Goal: Task Accomplishment & Management: Complete application form

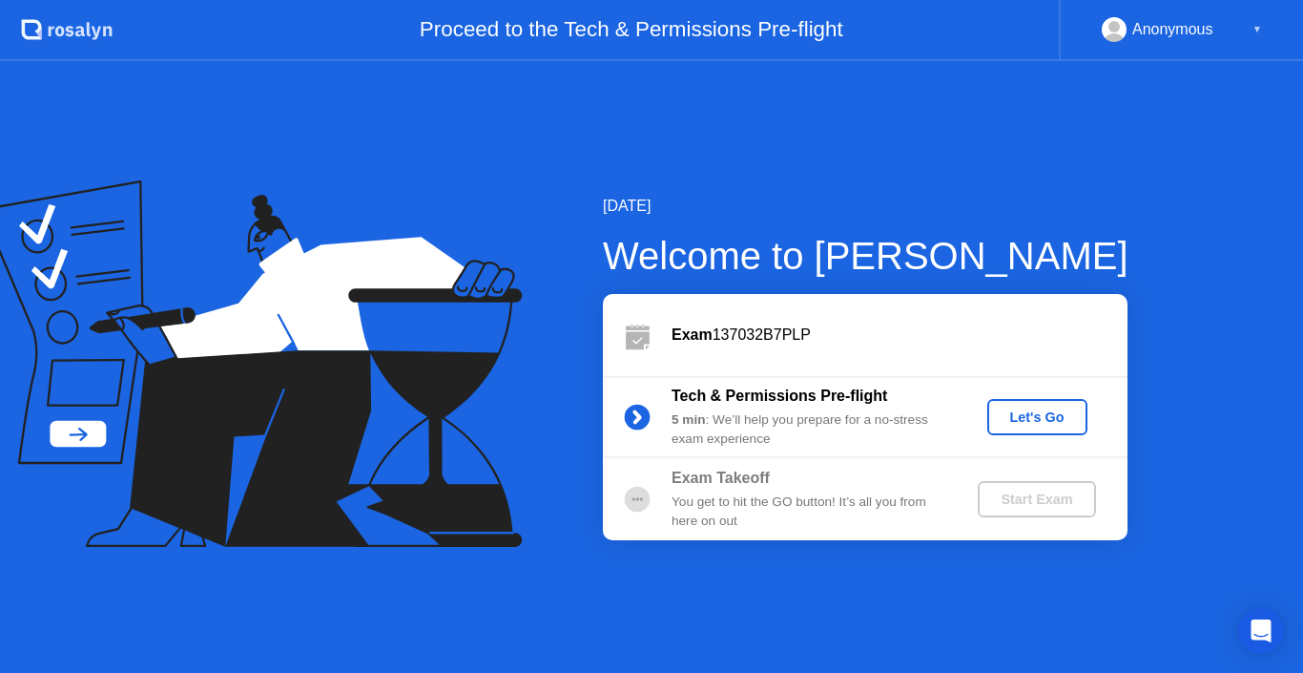
click at [1050, 419] on div "Let's Go" at bounding box center [1037, 416] width 85 height 15
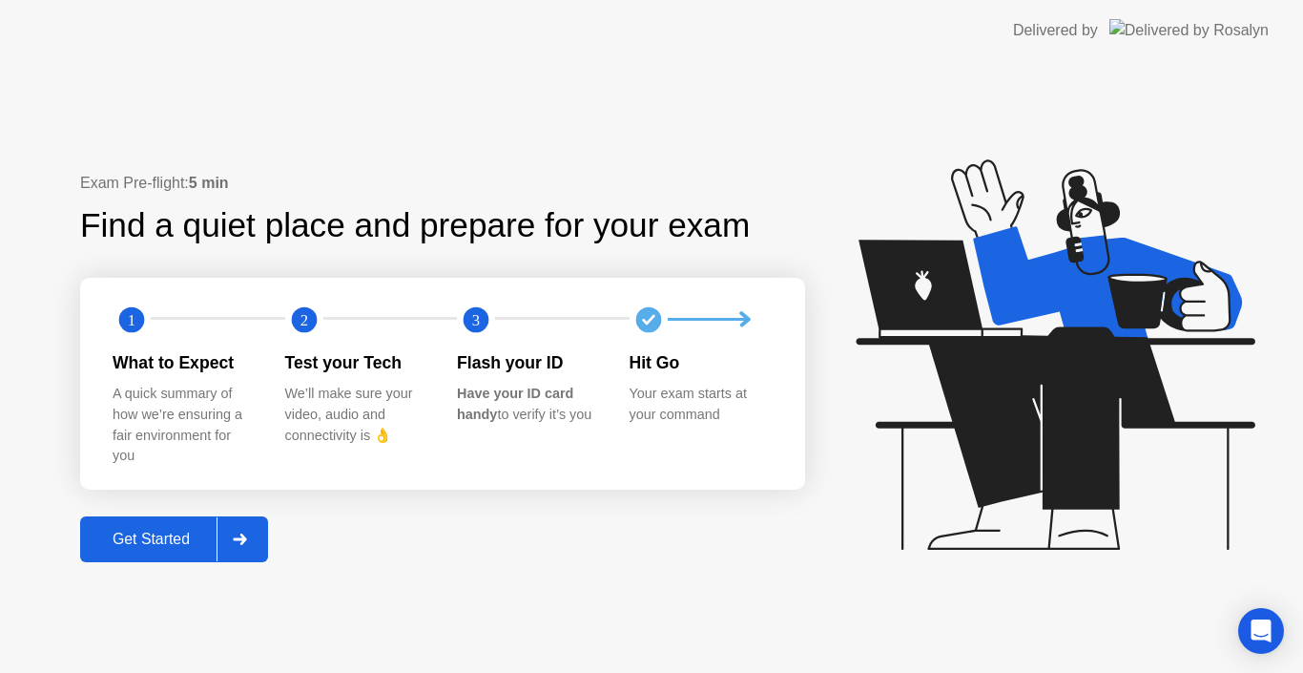
click at [242, 542] on icon at bounding box center [240, 538] width 14 height 11
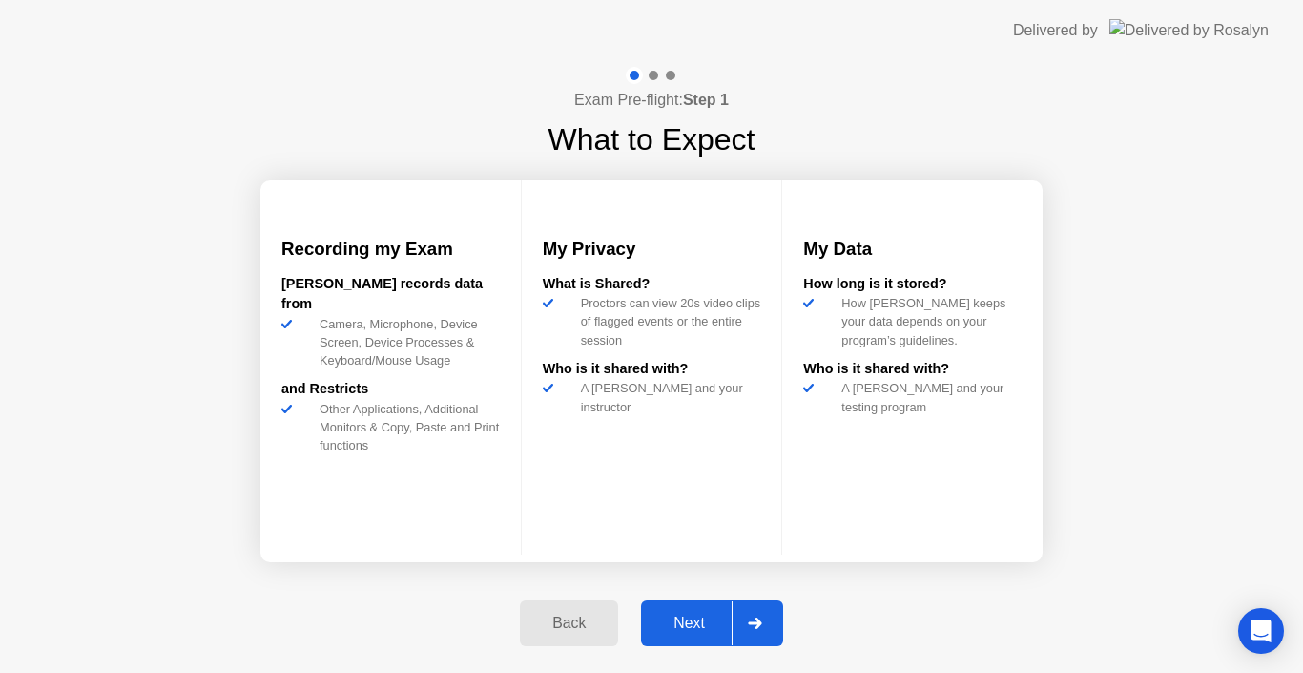
click at [681, 608] on button "Next" at bounding box center [712, 623] width 142 height 46
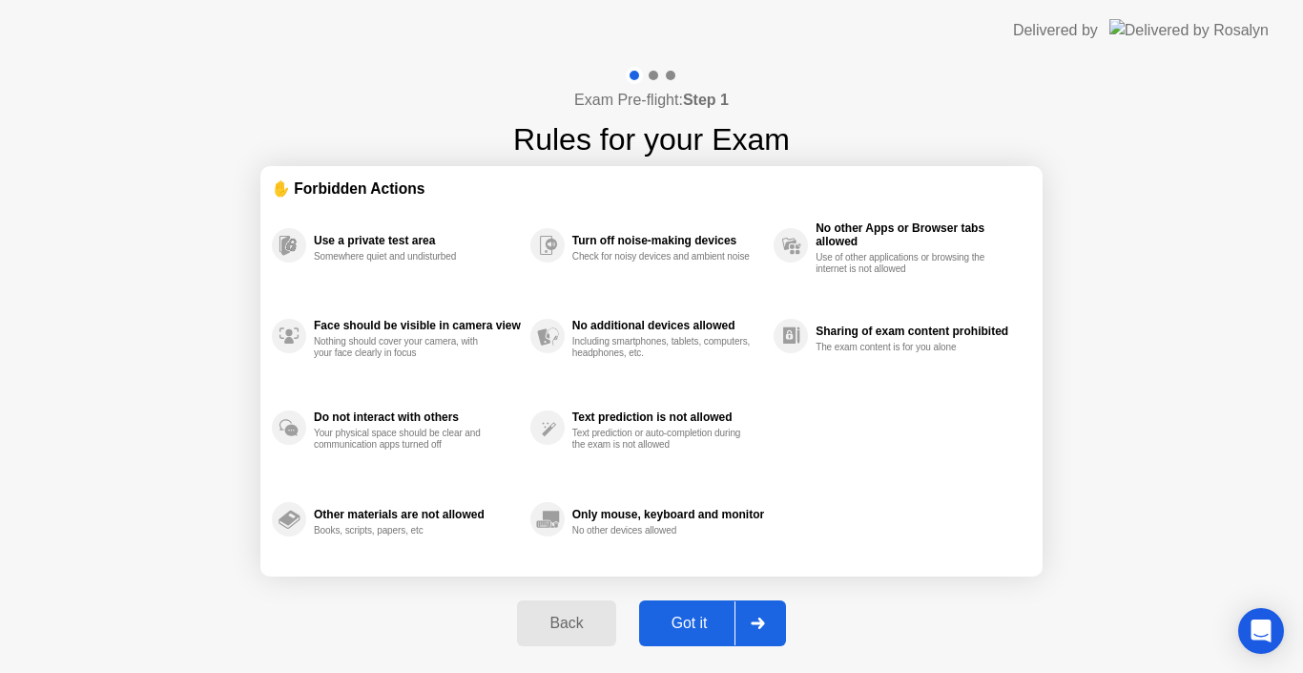
click at [689, 619] on div "Got it" at bounding box center [690, 622] width 90 height 17
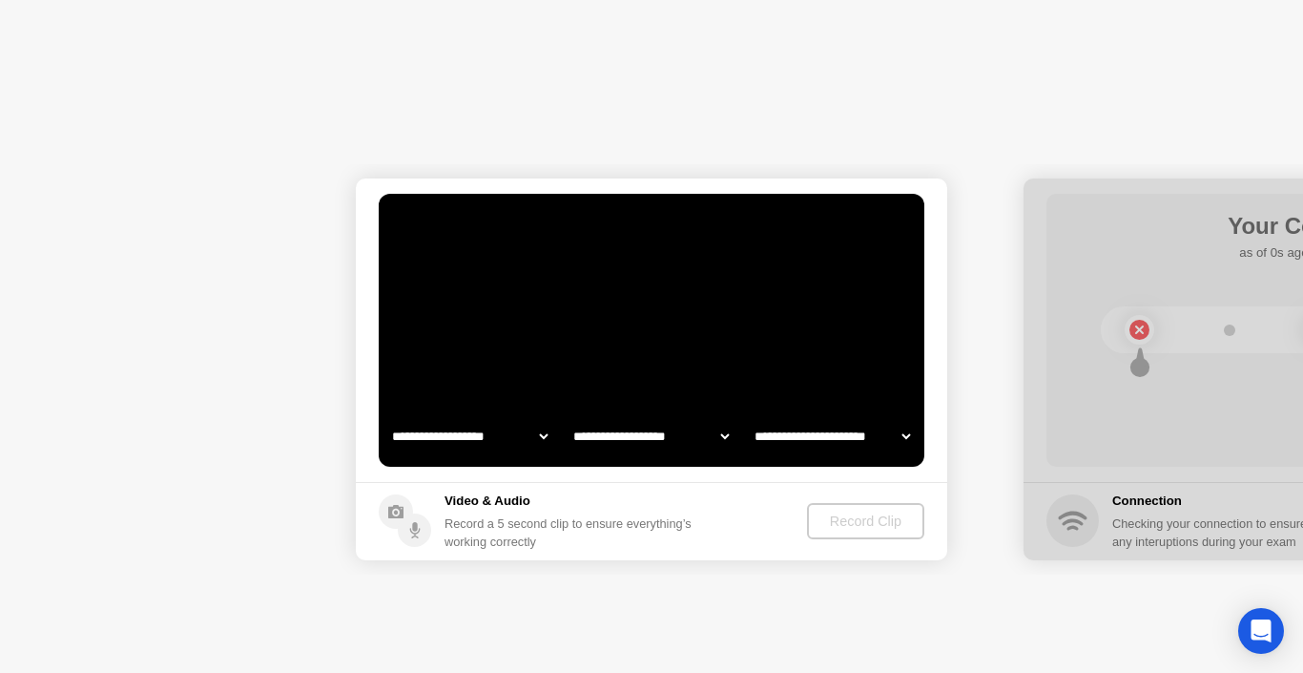
select select "**********"
select select "*******"
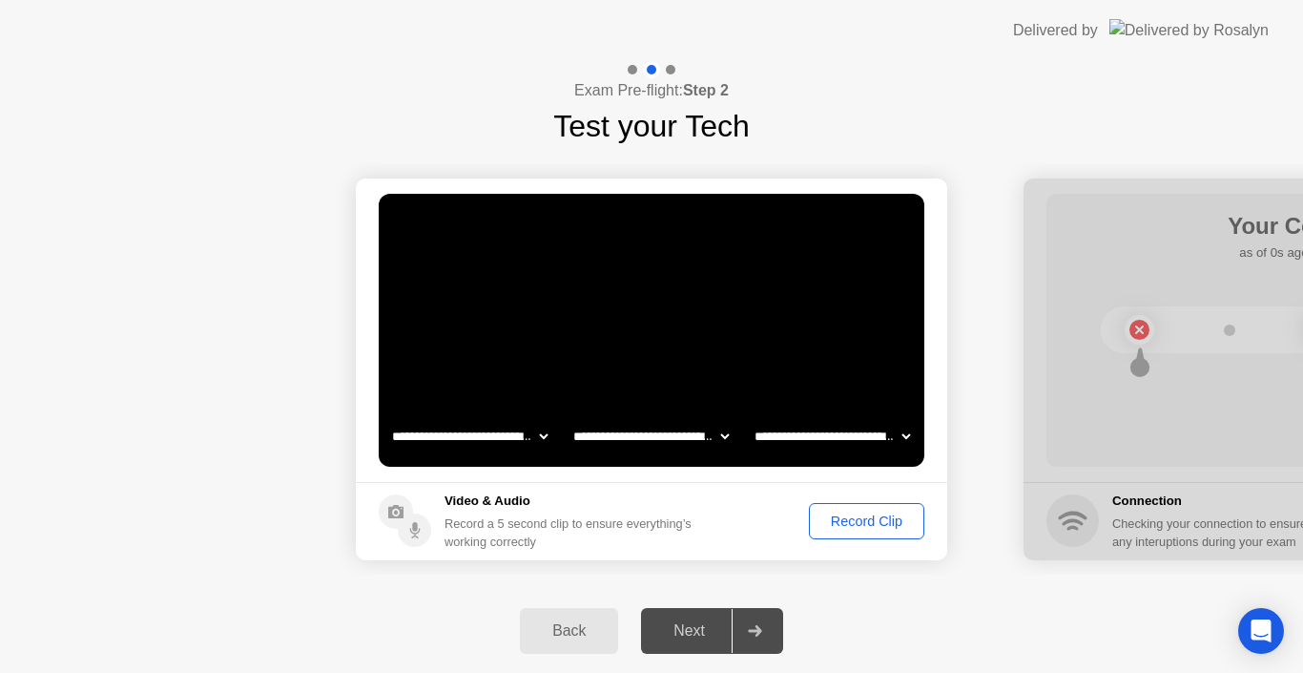
click at [694, 626] on div "Next" at bounding box center [689, 630] width 85 height 17
click at [840, 513] on div "Record Clip" at bounding box center [867, 520] width 102 height 15
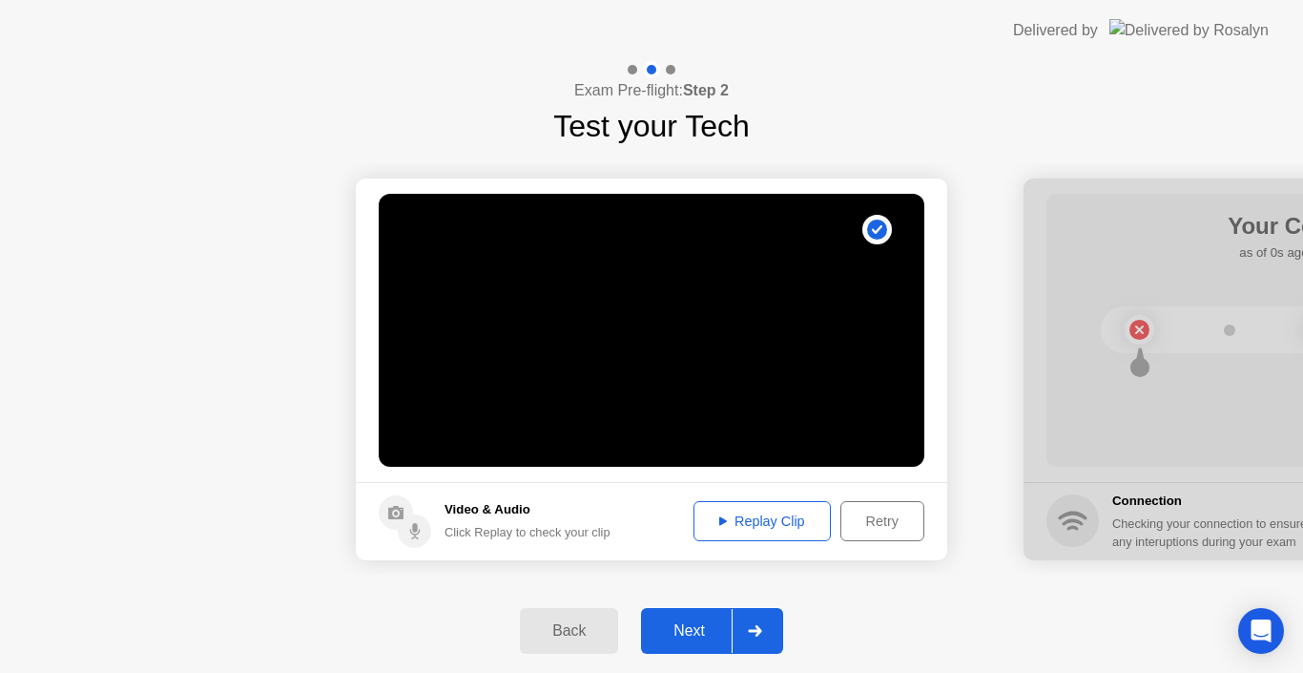
click at [738, 515] on div "Replay Clip" at bounding box center [762, 520] width 124 height 15
click at [709, 630] on div "Next" at bounding box center [689, 630] width 85 height 17
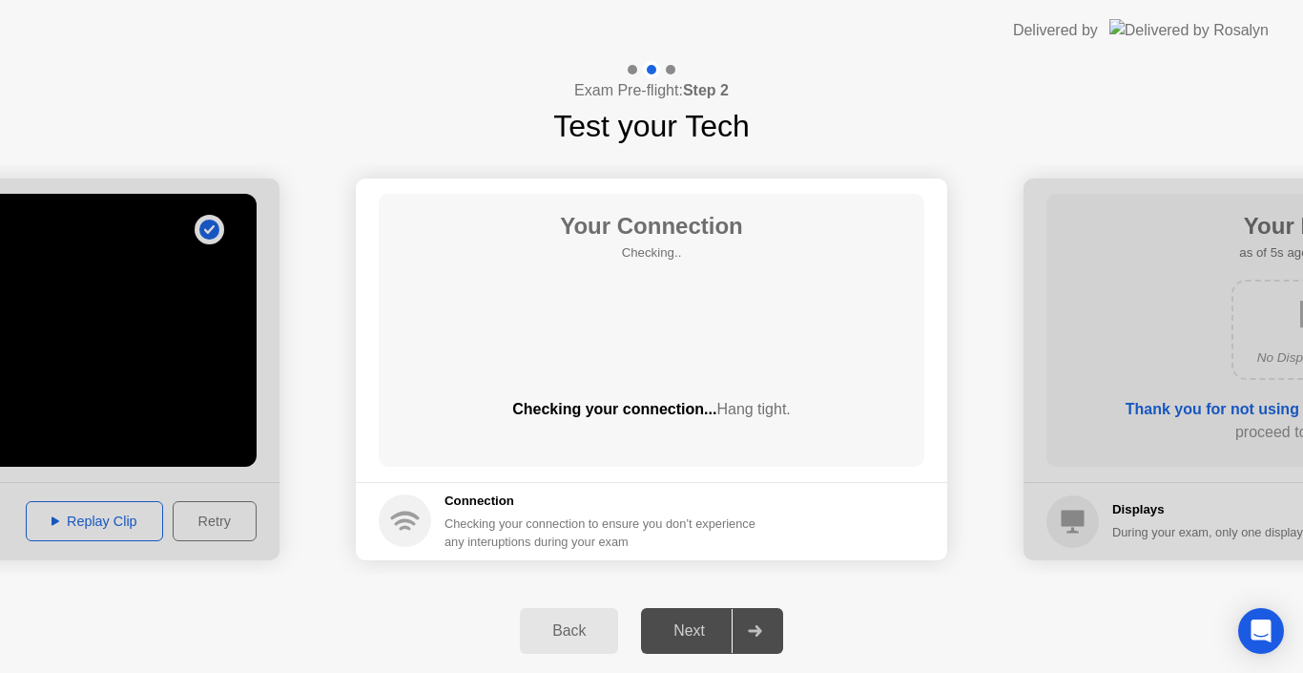
click at [697, 627] on div "Next" at bounding box center [689, 630] width 85 height 17
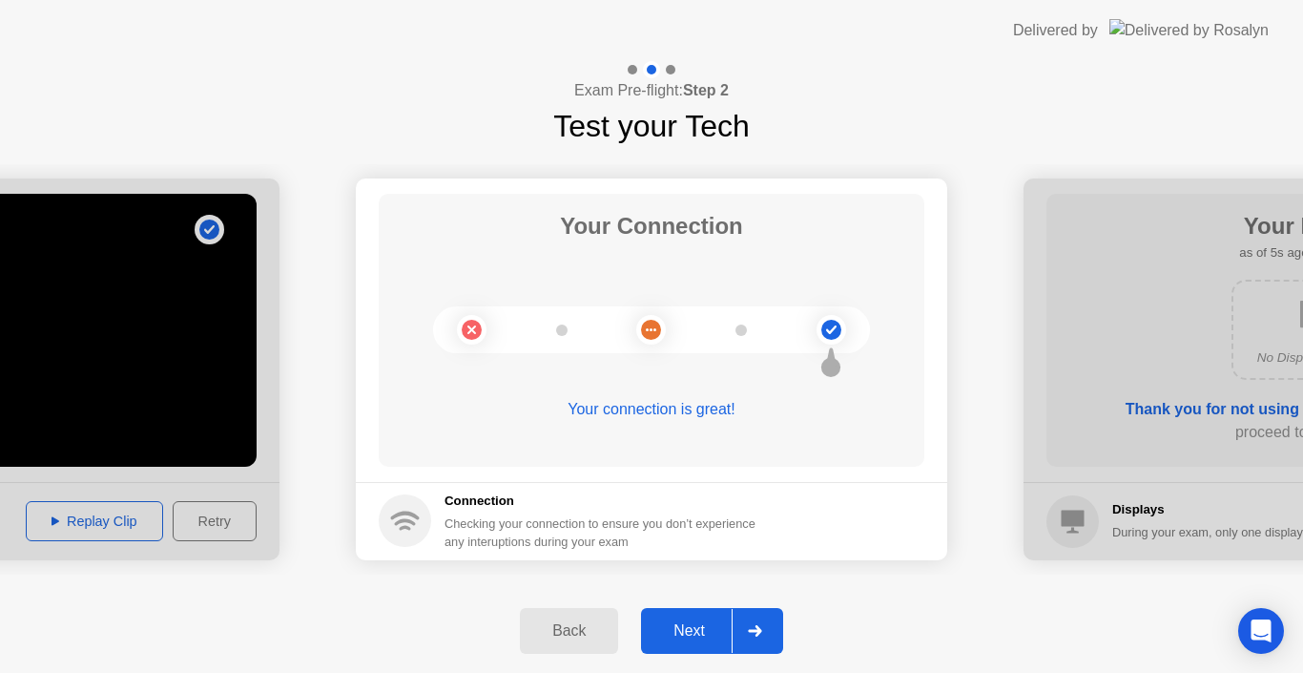
click at [683, 638] on div "Next" at bounding box center [689, 630] width 85 height 17
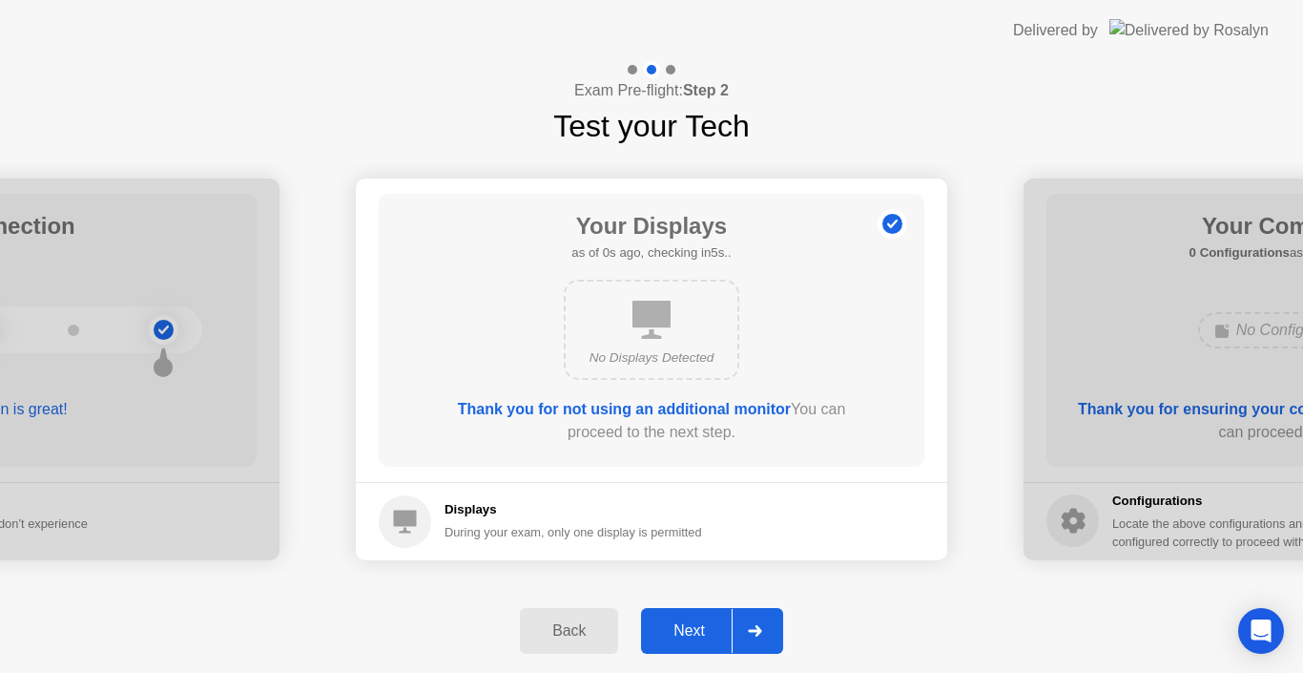
click at [697, 627] on div "Next" at bounding box center [689, 630] width 85 height 17
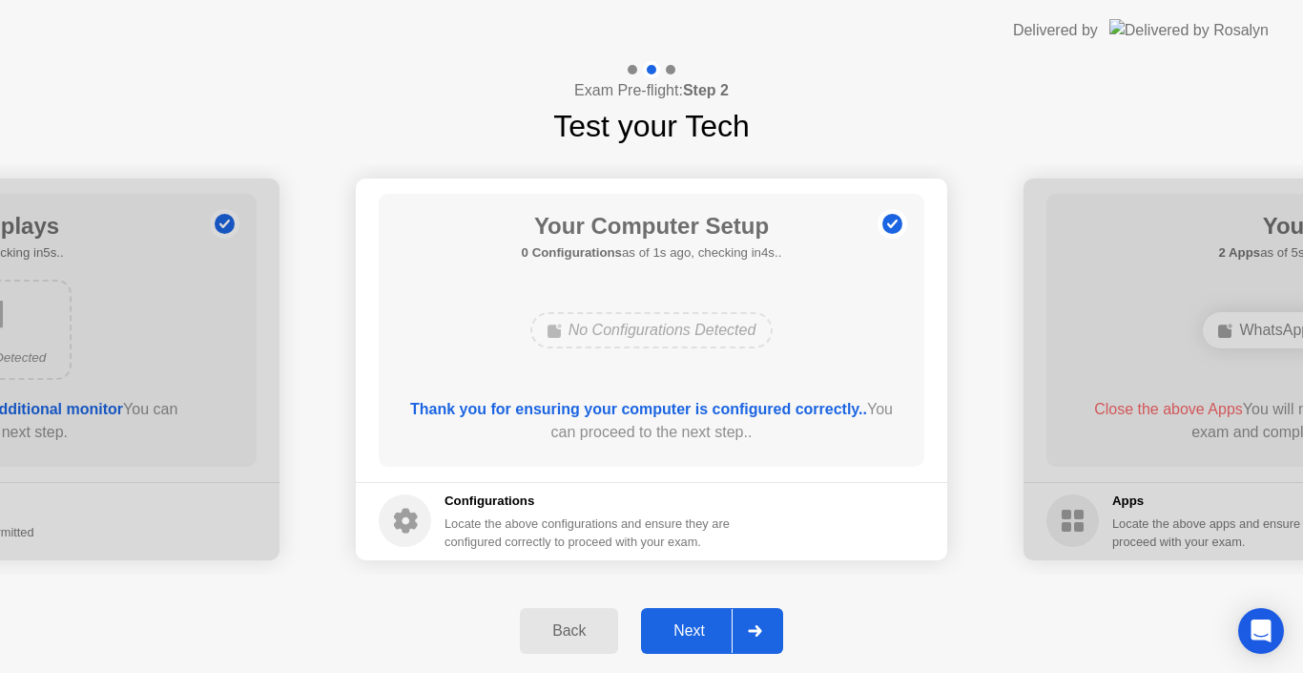
click at [712, 624] on div "Next" at bounding box center [689, 630] width 85 height 17
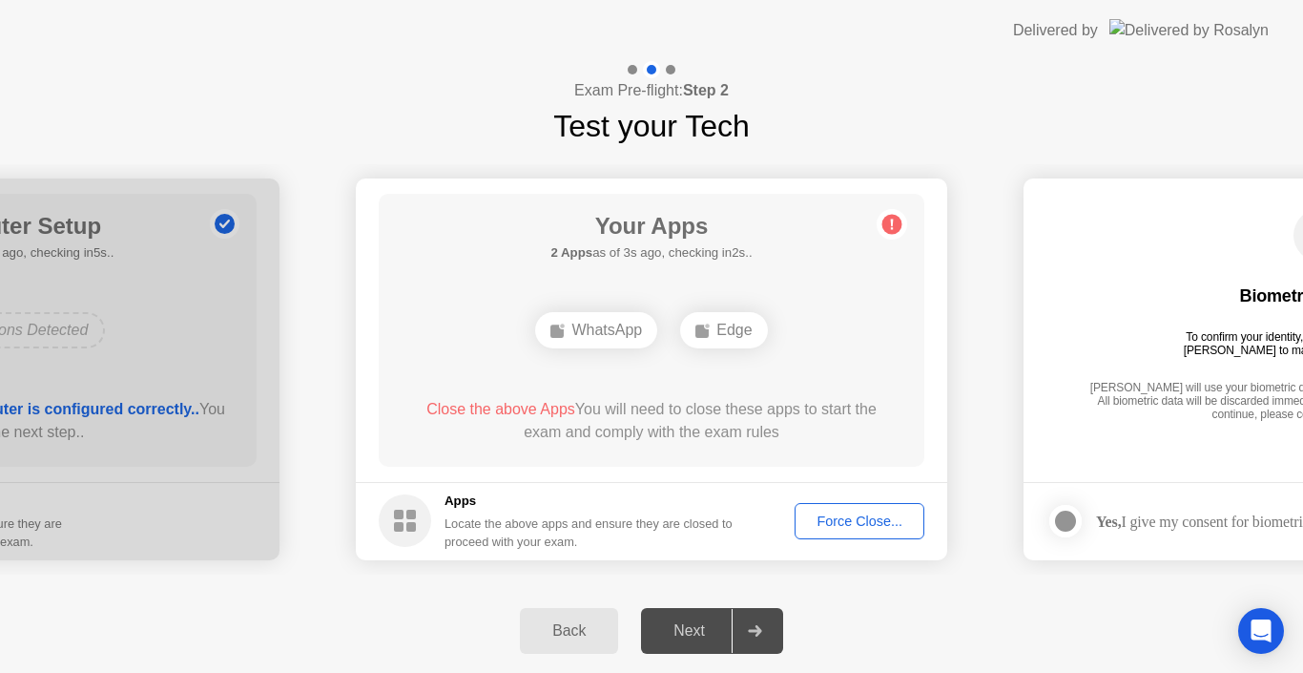
click at [842, 526] on div "Force Close..." at bounding box center [859, 520] width 116 height 15
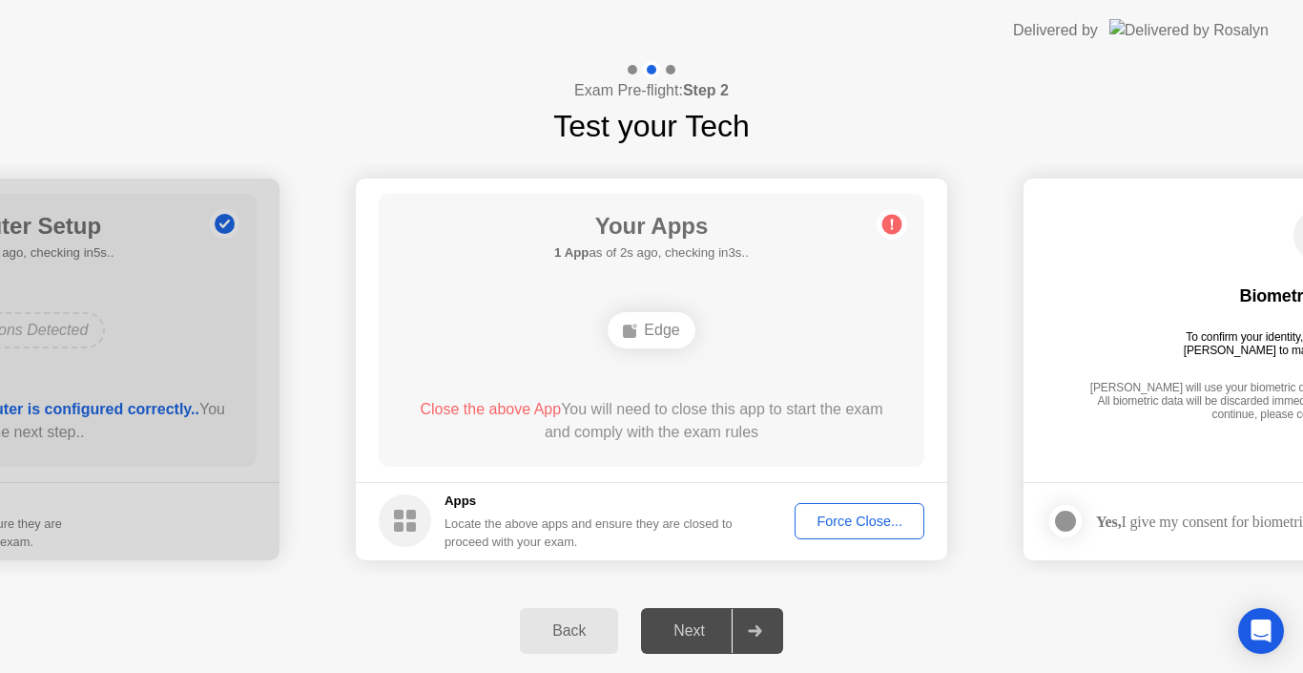
click at [840, 520] on div "Force Close..." at bounding box center [859, 520] width 116 height 15
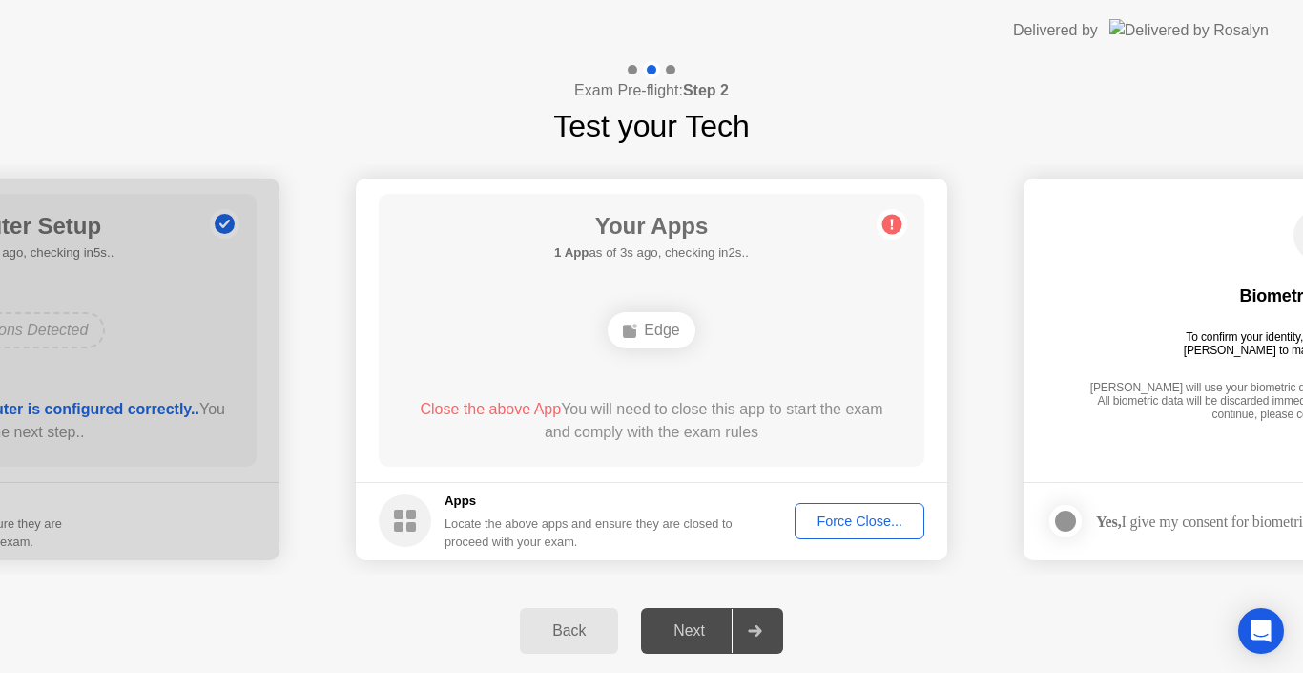
click at [844, 524] on div "Force Close..." at bounding box center [859, 520] width 116 height 15
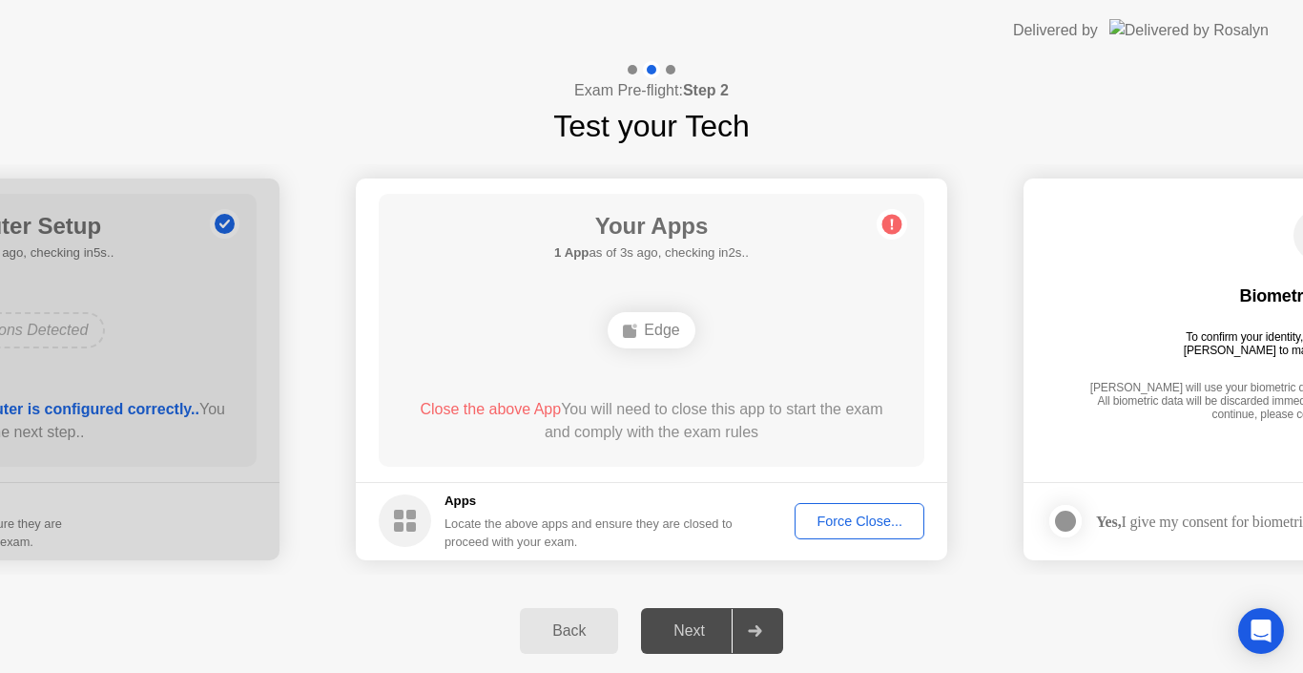
click at [837, 525] on div "Force Close..." at bounding box center [859, 520] width 116 height 15
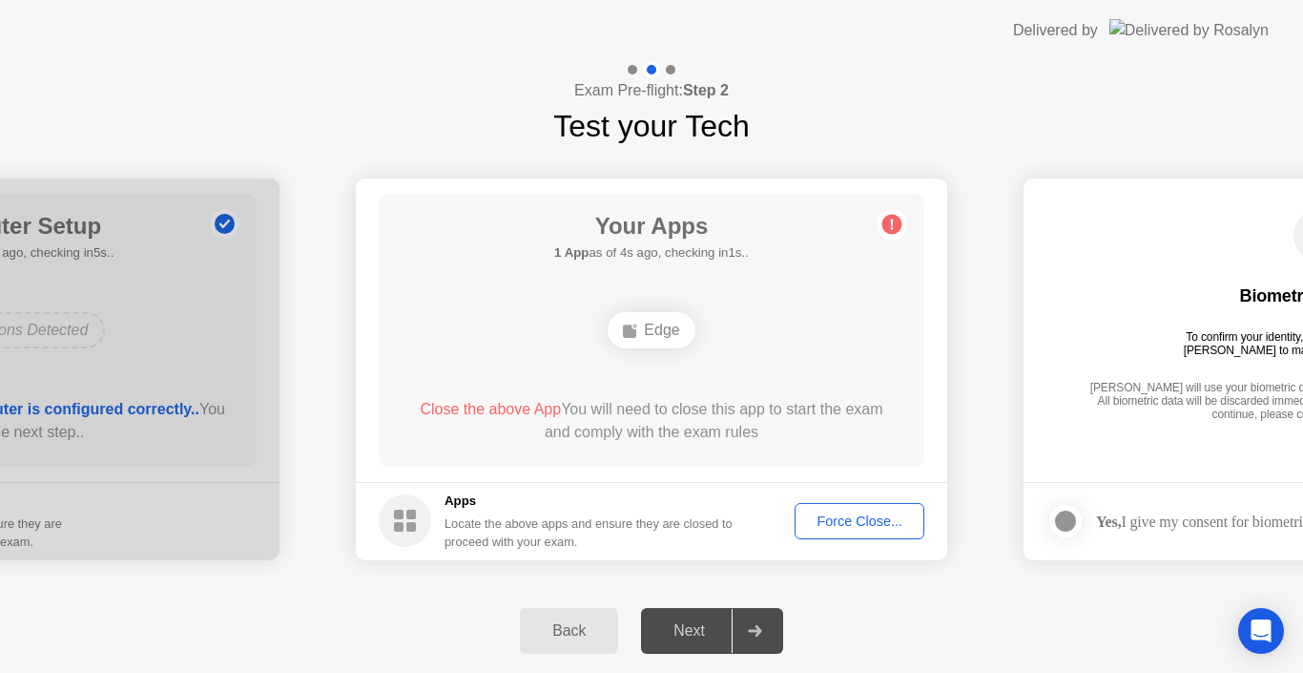
click at [718, 622] on div "Next" at bounding box center [689, 630] width 85 height 17
click at [758, 621] on div at bounding box center [755, 631] width 46 height 44
click at [846, 519] on div "Force Close..." at bounding box center [859, 520] width 116 height 15
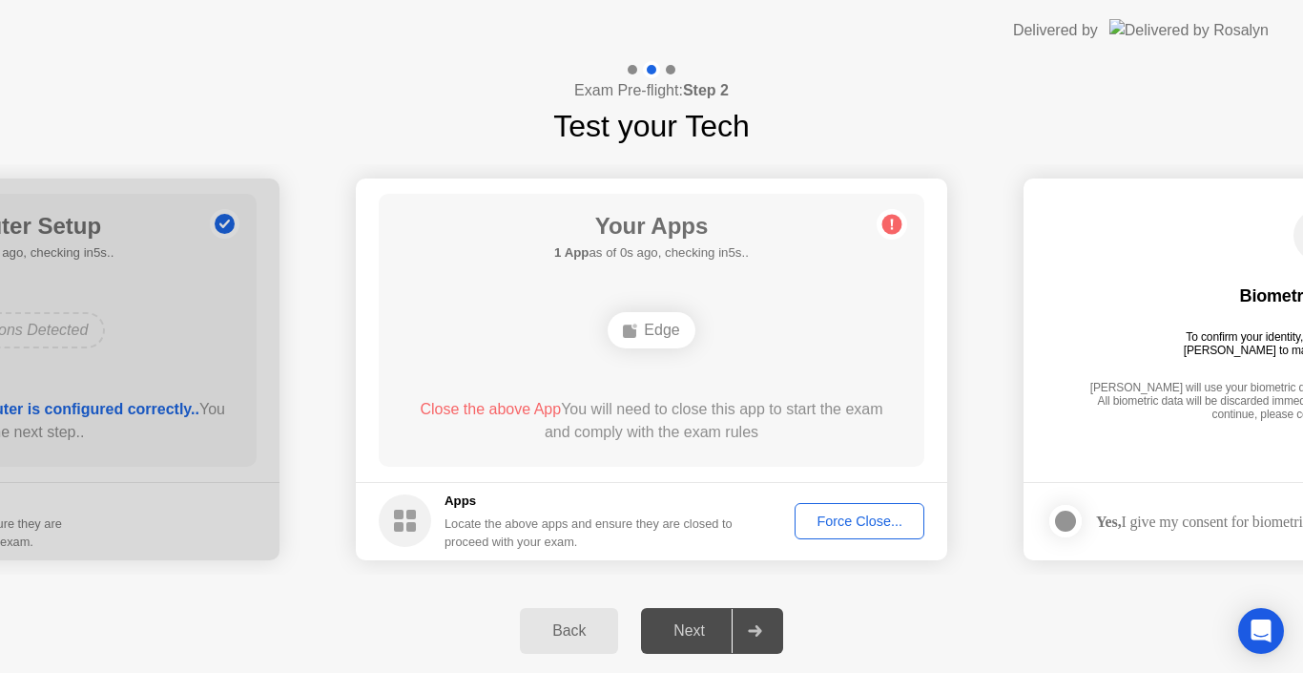
click at [505, 416] on span "Close the above App" at bounding box center [490, 409] width 141 height 16
click at [510, 410] on span "Close the above App" at bounding box center [490, 409] width 141 height 16
click at [866, 518] on div "Force Close..." at bounding box center [859, 520] width 116 height 15
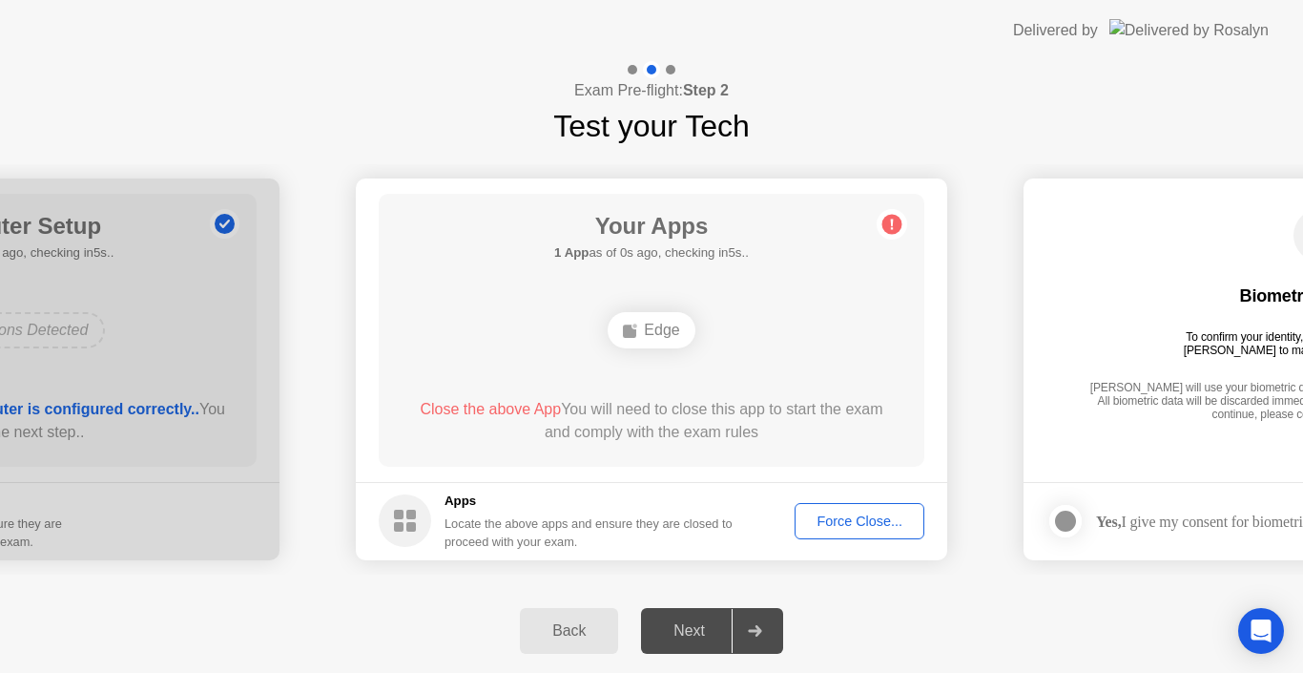
click at [832, 531] on button "Force Close..." at bounding box center [860, 521] width 130 height 36
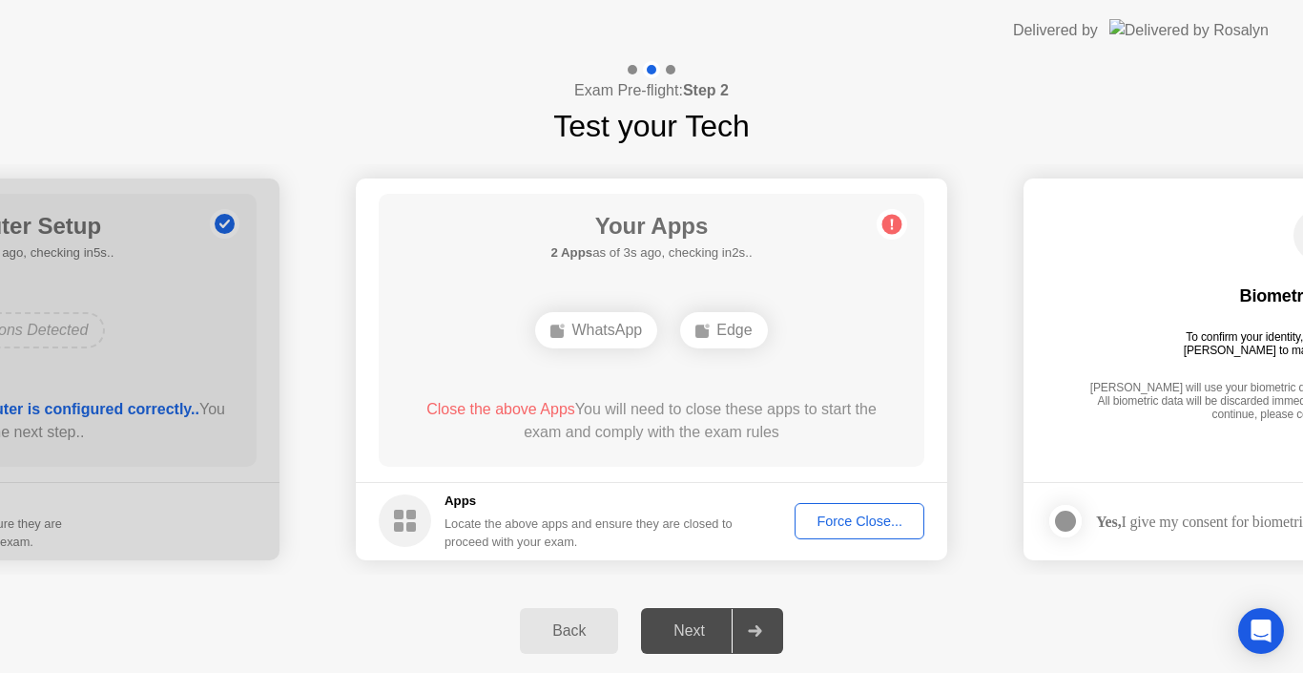
click at [732, 327] on div "Edge" at bounding box center [723, 330] width 87 height 36
click at [837, 520] on div "Force Close..." at bounding box center [859, 520] width 116 height 15
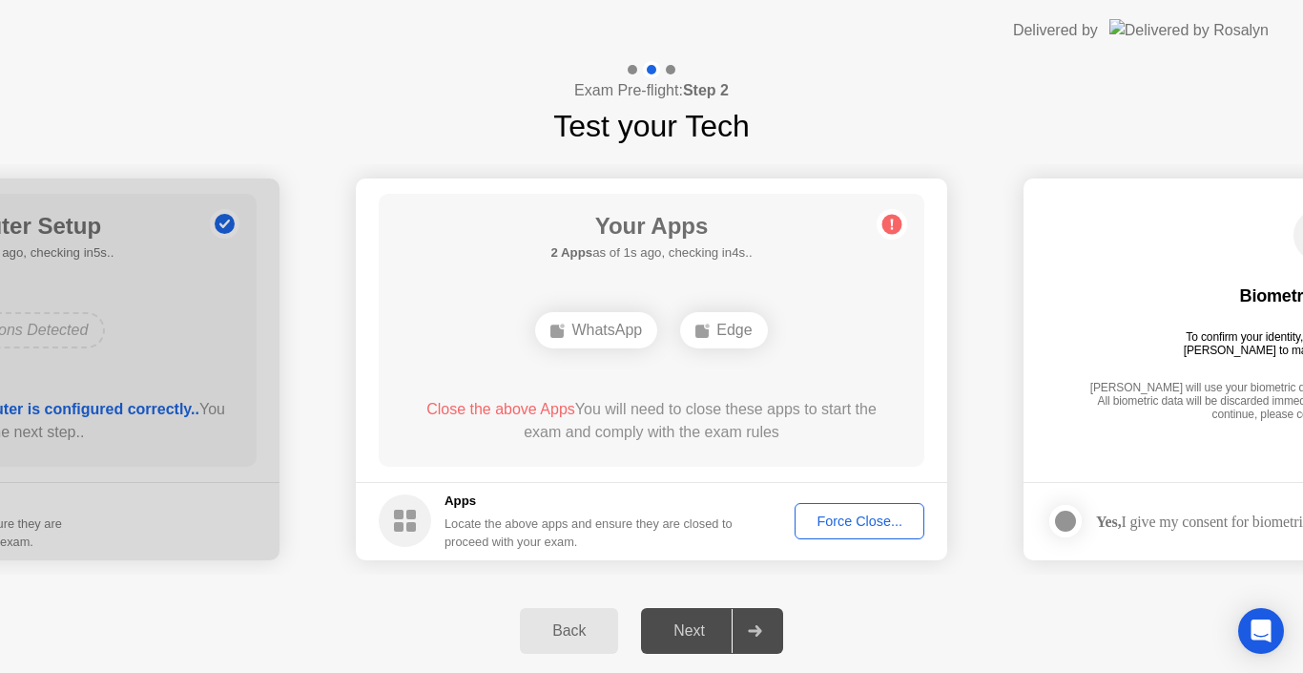
click at [620, 331] on div "WhatsApp" at bounding box center [596, 330] width 122 height 36
click at [853, 516] on div "Force Close..." at bounding box center [859, 520] width 116 height 15
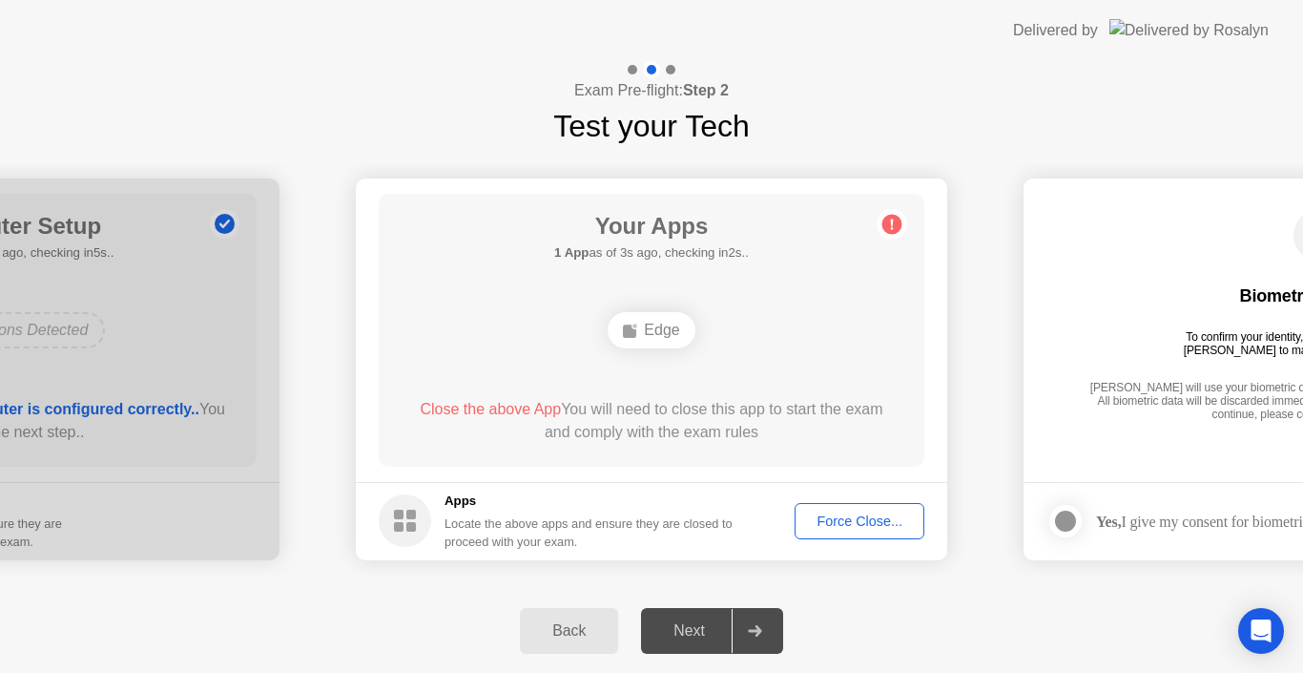
click at [850, 516] on div "Force Close..." at bounding box center [859, 520] width 116 height 15
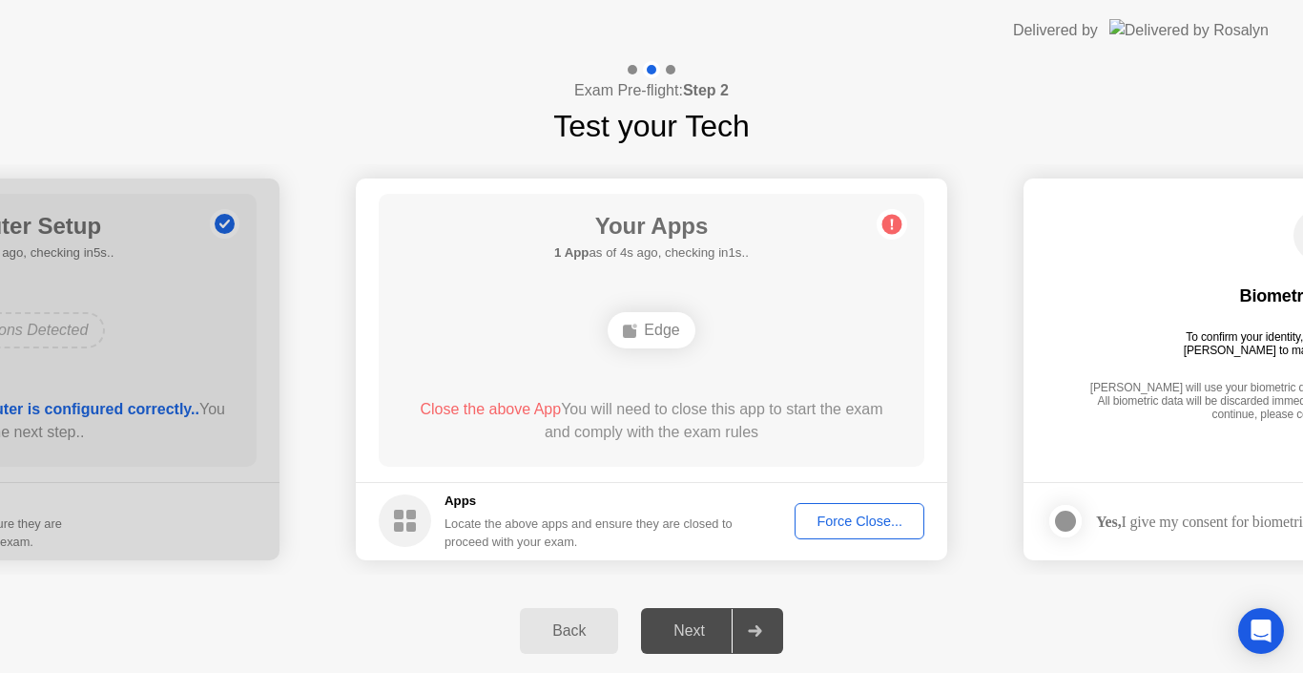
click at [857, 528] on div "Force Close..." at bounding box center [859, 520] width 116 height 15
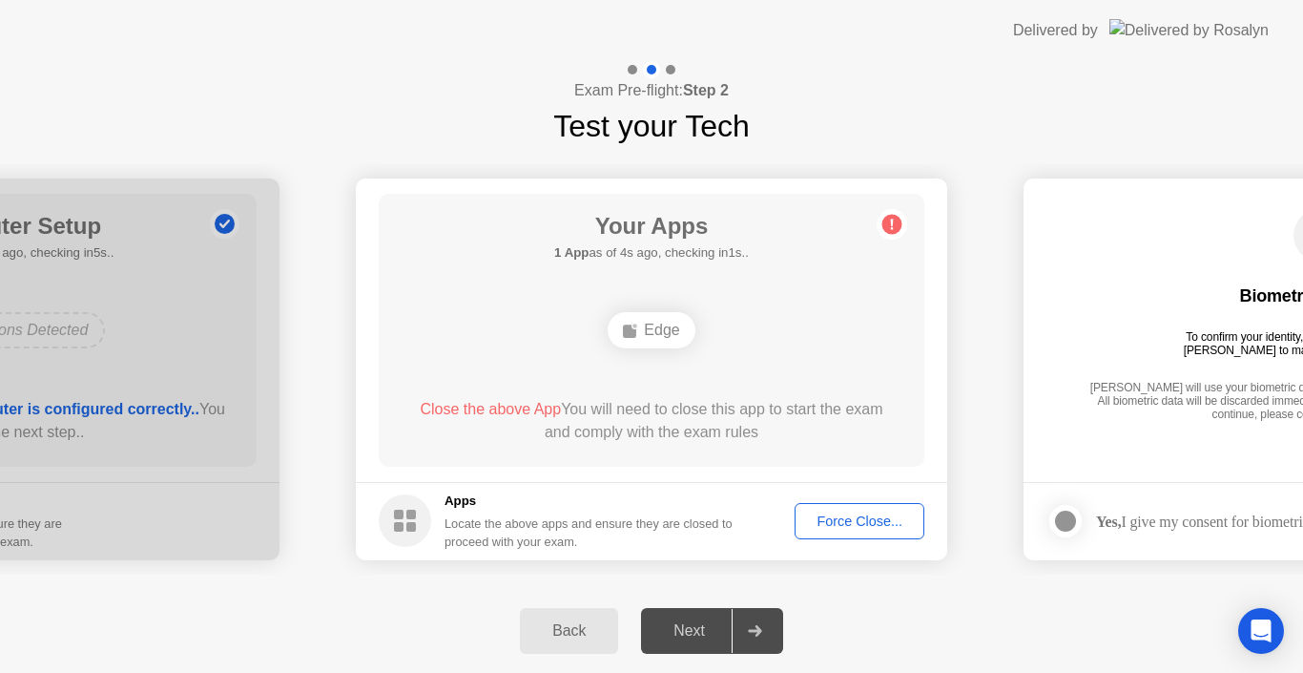
click at [878, 508] on button "Force Close..." at bounding box center [860, 521] width 130 height 36
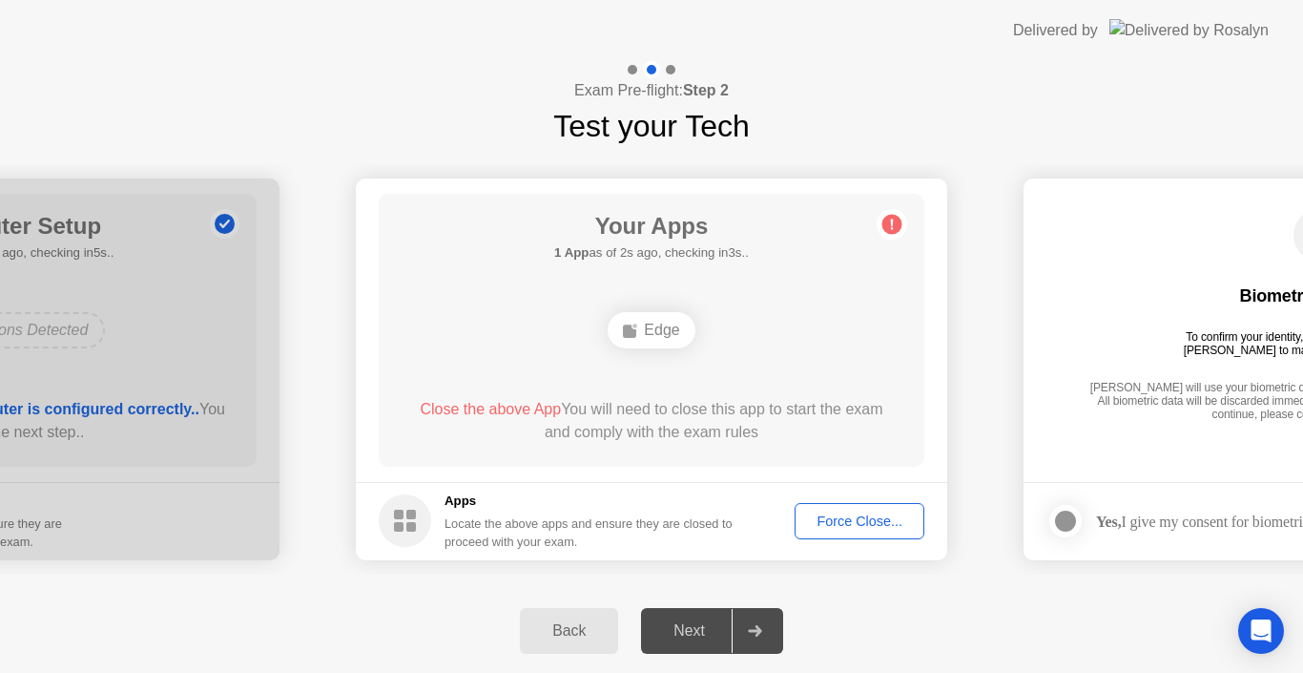
click at [759, 635] on icon at bounding box center [755, 630] width 14 height 11
click at [876, 521] on div "Force Close..." at bounding box center [859, 520] width 116 height 15
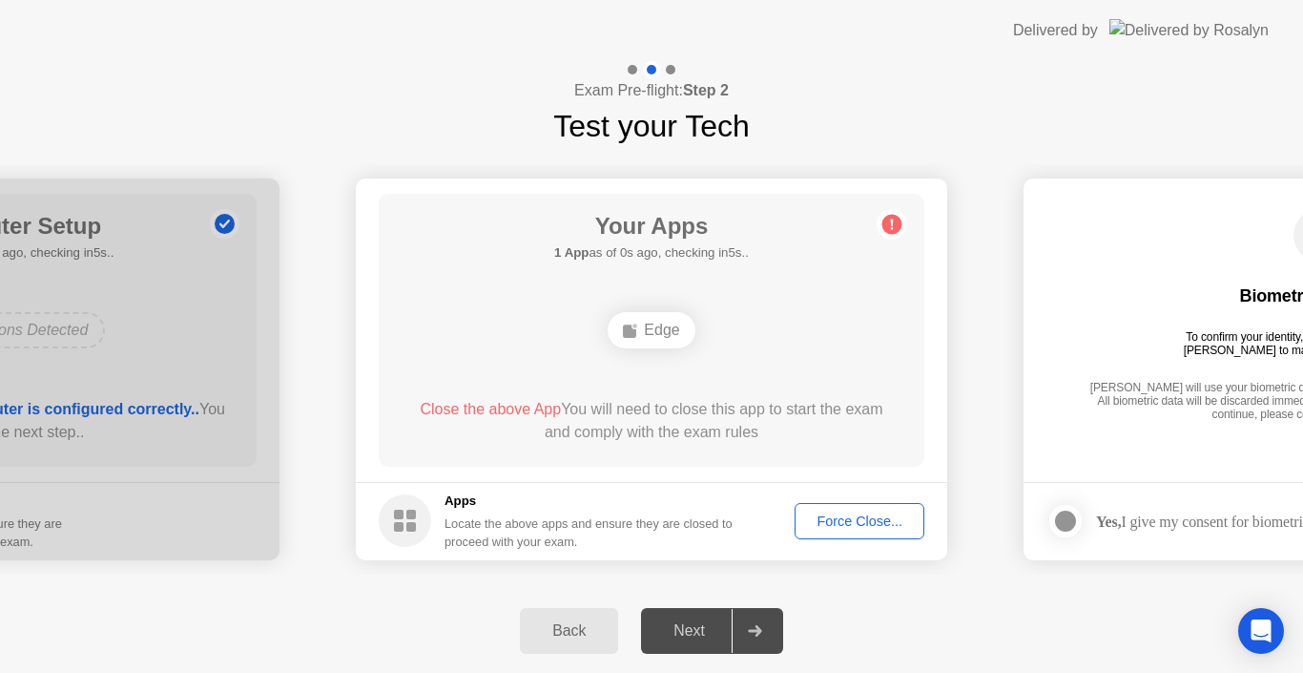
click at [836, 522] on div "Force Close..." at bounding box center [859, 520] width 116 height 15
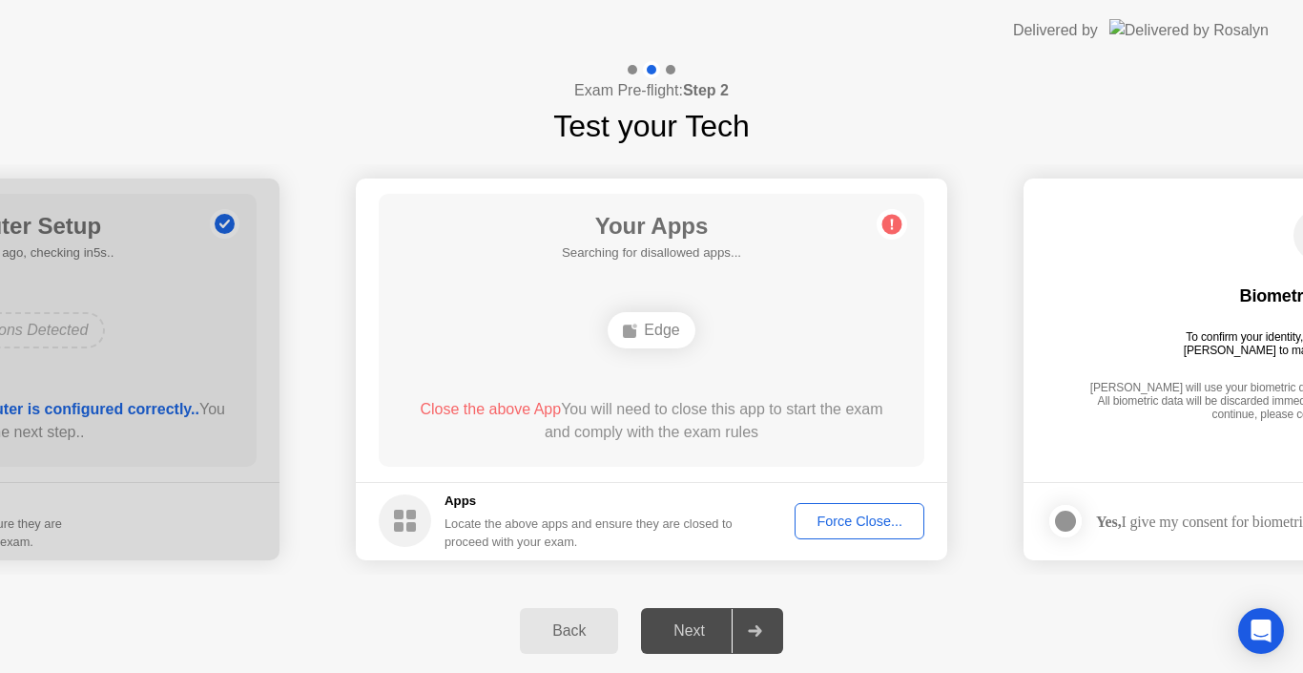
click at [892, 223] on icon at bounding box center [892, 223] width 3 height 10
click at [892, 229] on circle at bounding box center [893, 224] width 20 height 20
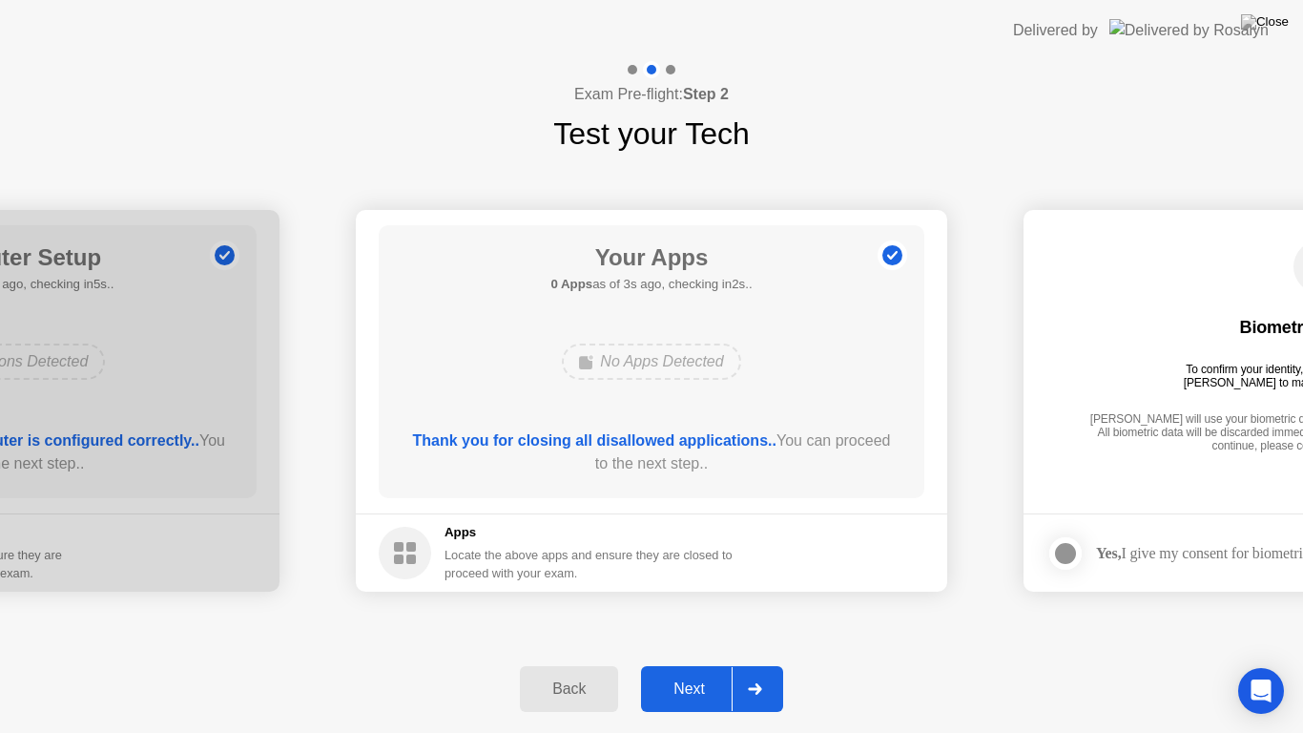
click at [710, 672] on div "Next" at bounding box center [689, 688] width 85 height 17
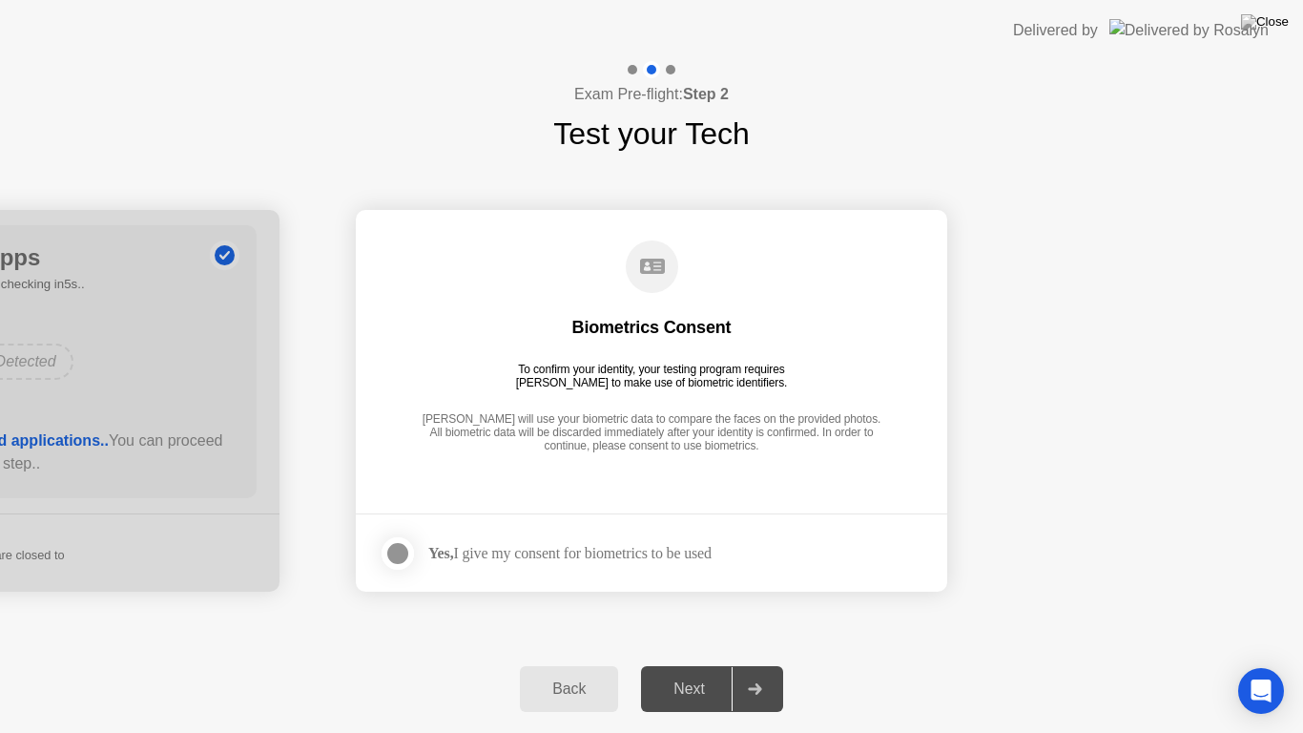
click at [655, 322] on div "Biometrics Consent" at bounding box center [651, 327] width 159 height 23
click at [406, 557] on div at bounding box center [397, 553] width 23 height 23
click at [695, 672] on div "Next" at bounding box center [689, 688] width 85 height 17
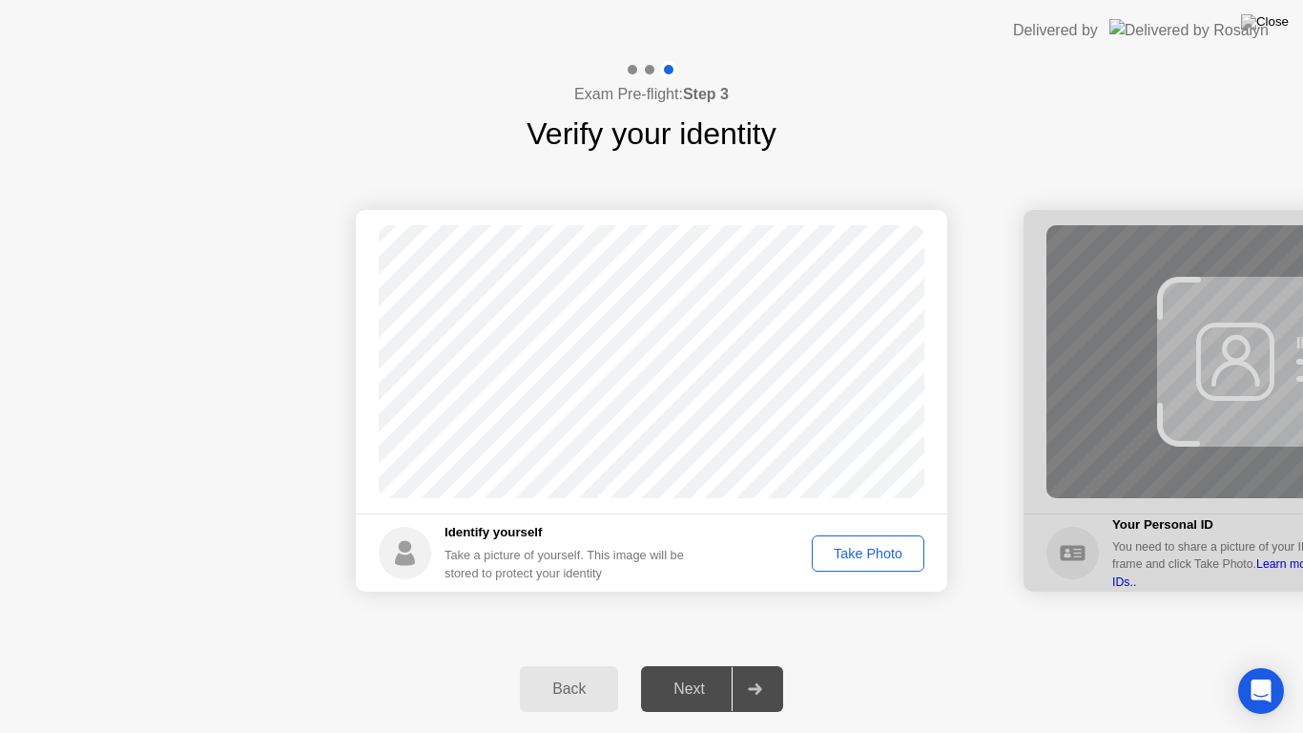
click at [851, 553] on div "Take Photo" at bounding box center [868, 553] width 99 height 15
click at [898, 546] on div "Retake" at bounding box center [880, 553] width 74 height 15
click at [847, 554] on div "Take Photo" at bounding box center [868, 553] width 99 height 15
click at [699, 672] on div "Next" at bounding box center [689, 688] width 85 height 17
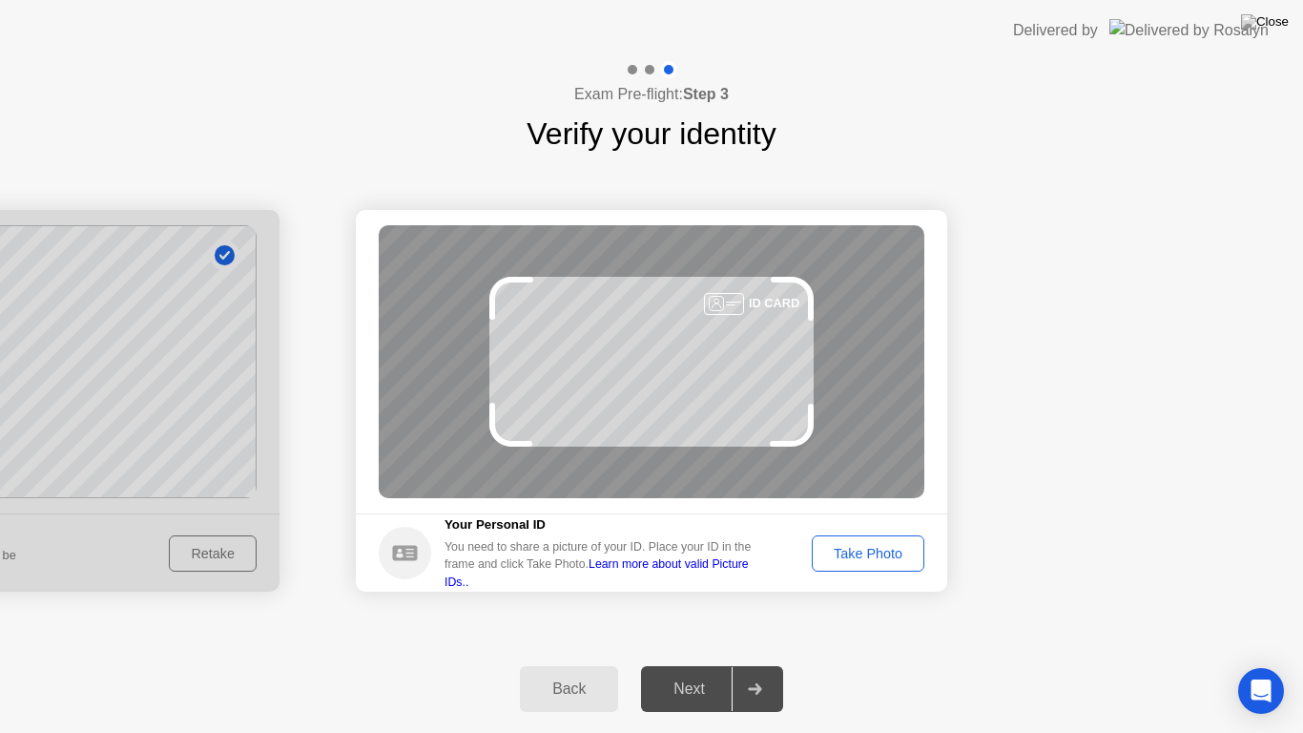
click at [884, 546] on div "Take Photo" at bounding box center [868, 553] width 99 height 15
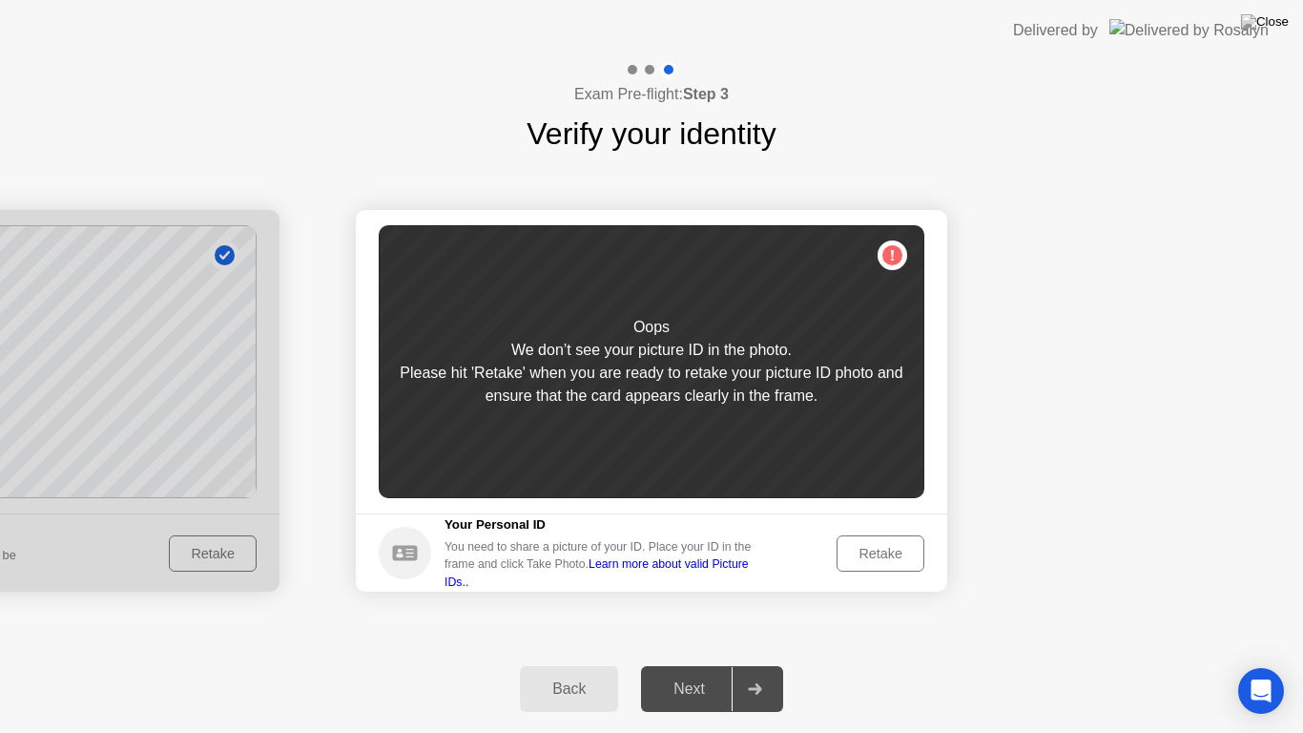
click at [890, 553] on div "Retake" at bounding box center [880, 553] width 74 height 15
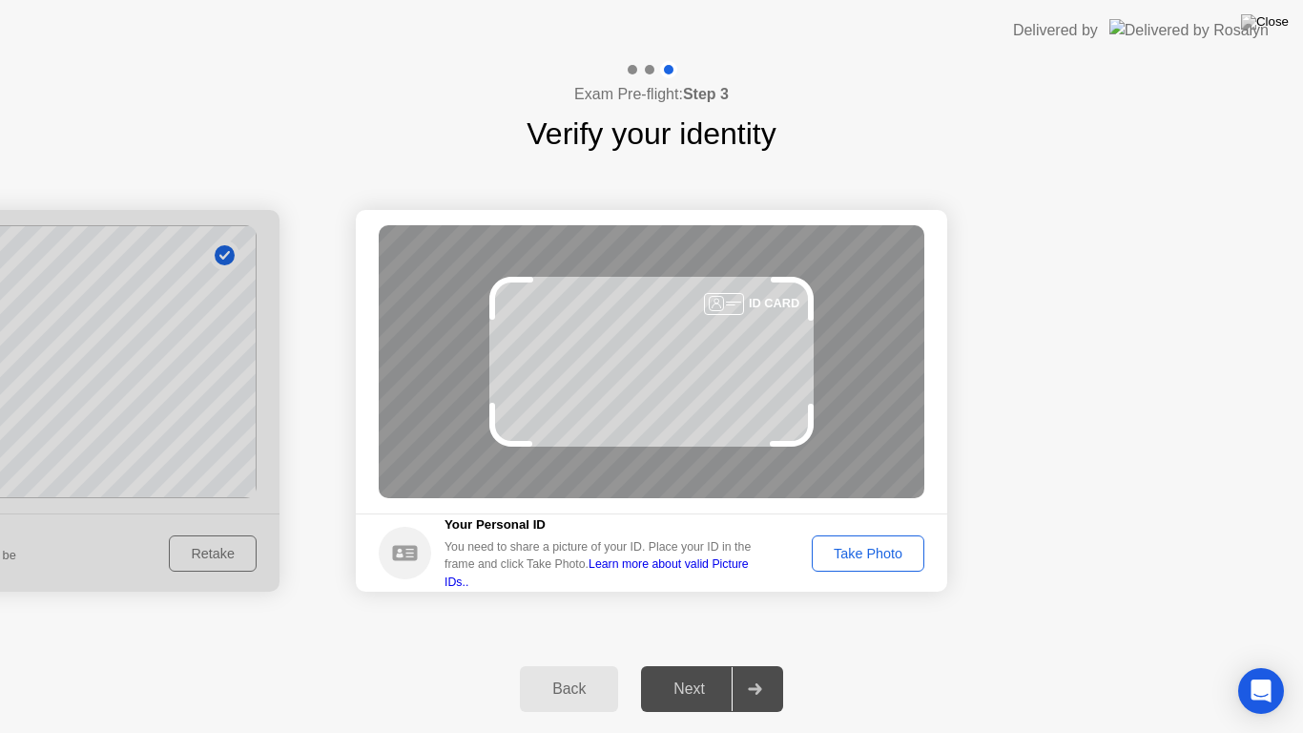
click at [826, 559] on div "Take Photo" at bounding box center [868, 553] width 99 height 15
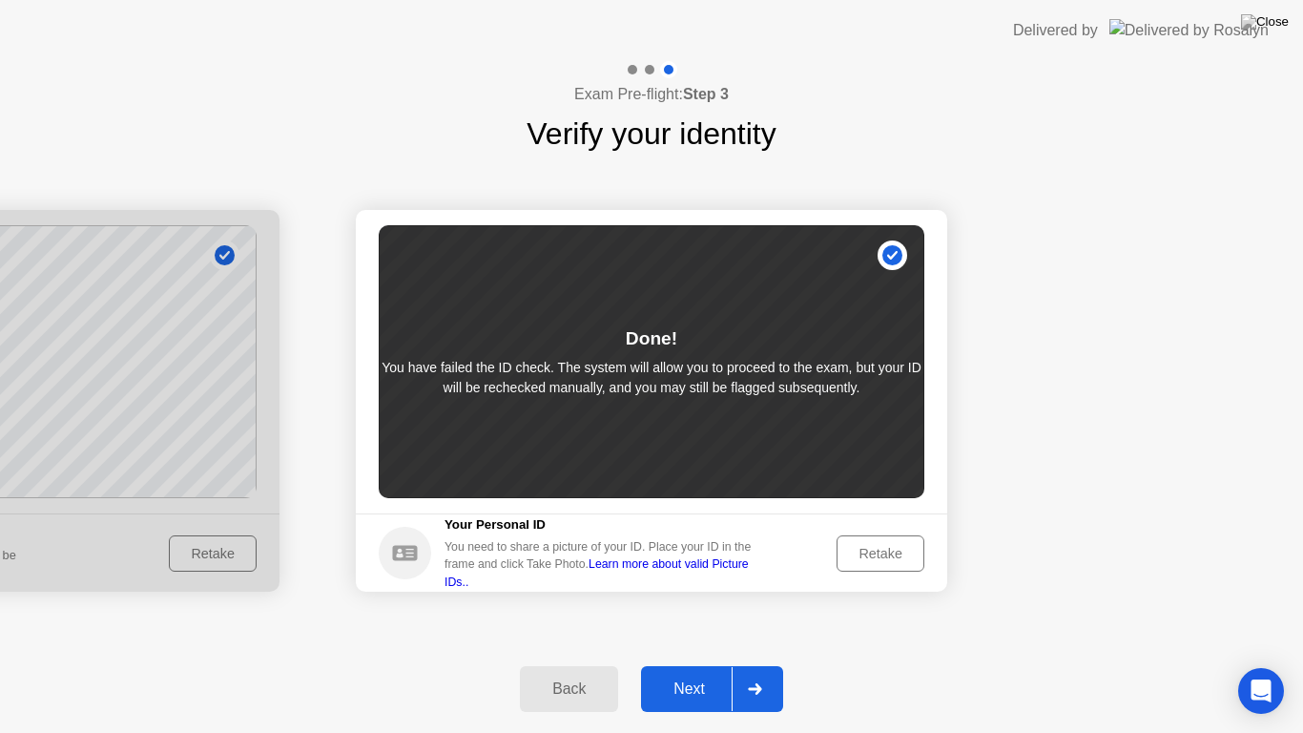
click at [901, 247] on div "Done! You have failed the ID check. The system will allow you to proceed to the…" at bounding box center [652, 361] width 546 height 273
click at [898, 248] on div "Done! You have failed the ID check. The system will allow you to proceed to the…" at bounding box center [652, 361] width 546 height 273
click at [715, 672] on div "Next" at bounding box center [689, 688] width 85 height 17
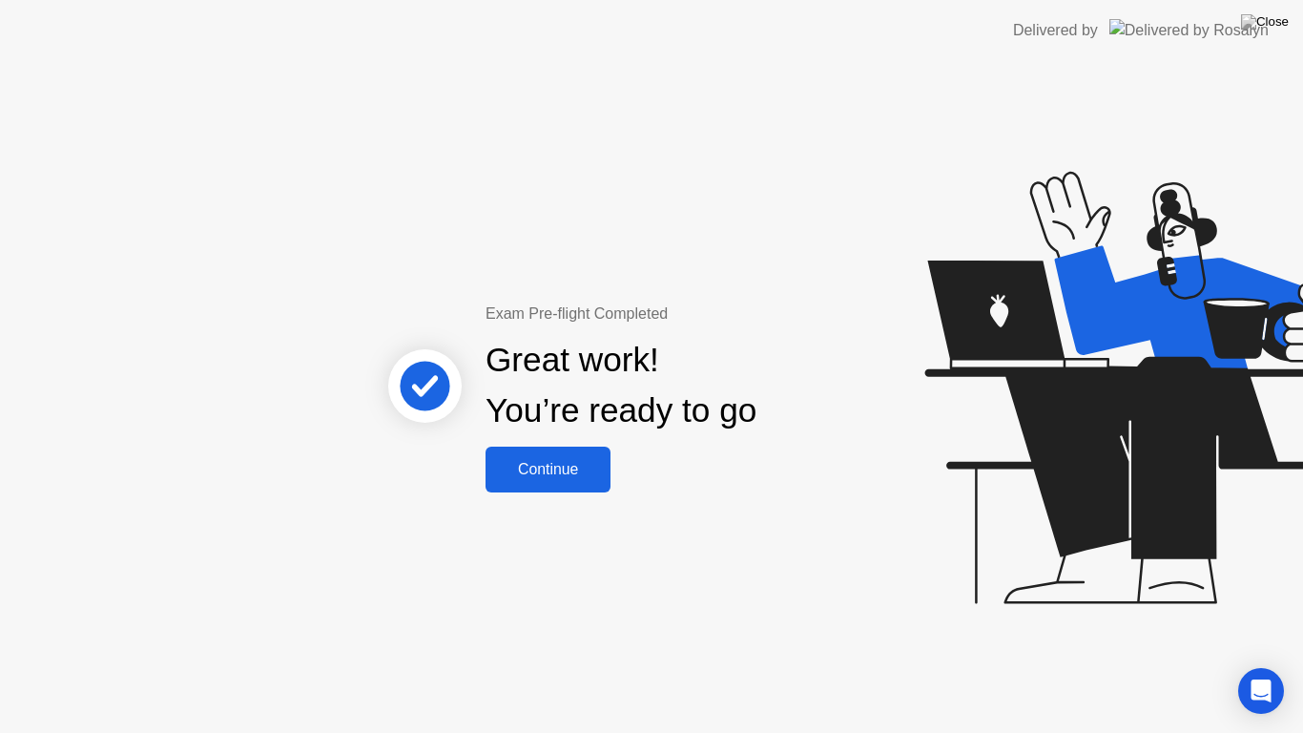
click at [560, 468] on div "Continue" at bounding box center [548, 469] width 114 height 17
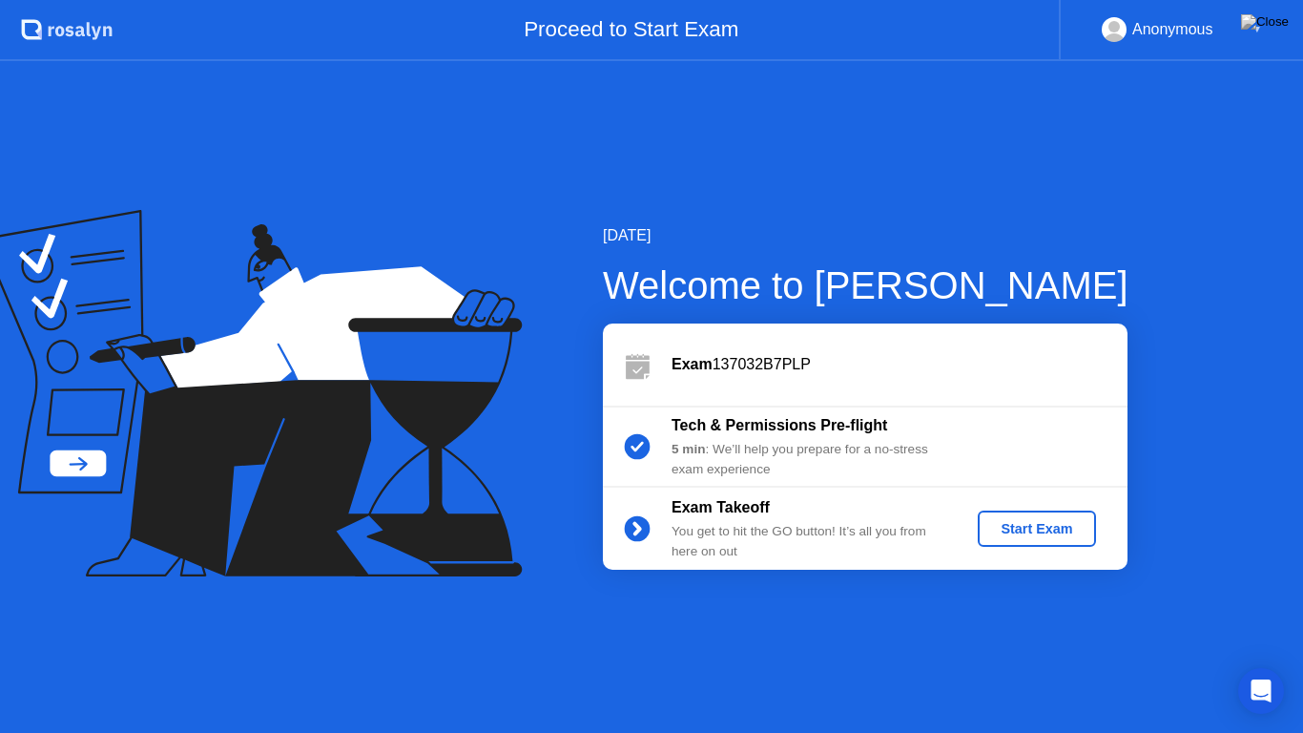
click at [1034, 527] on div "Start Exam" at bounding box center [1037, 528] width 102 height 15
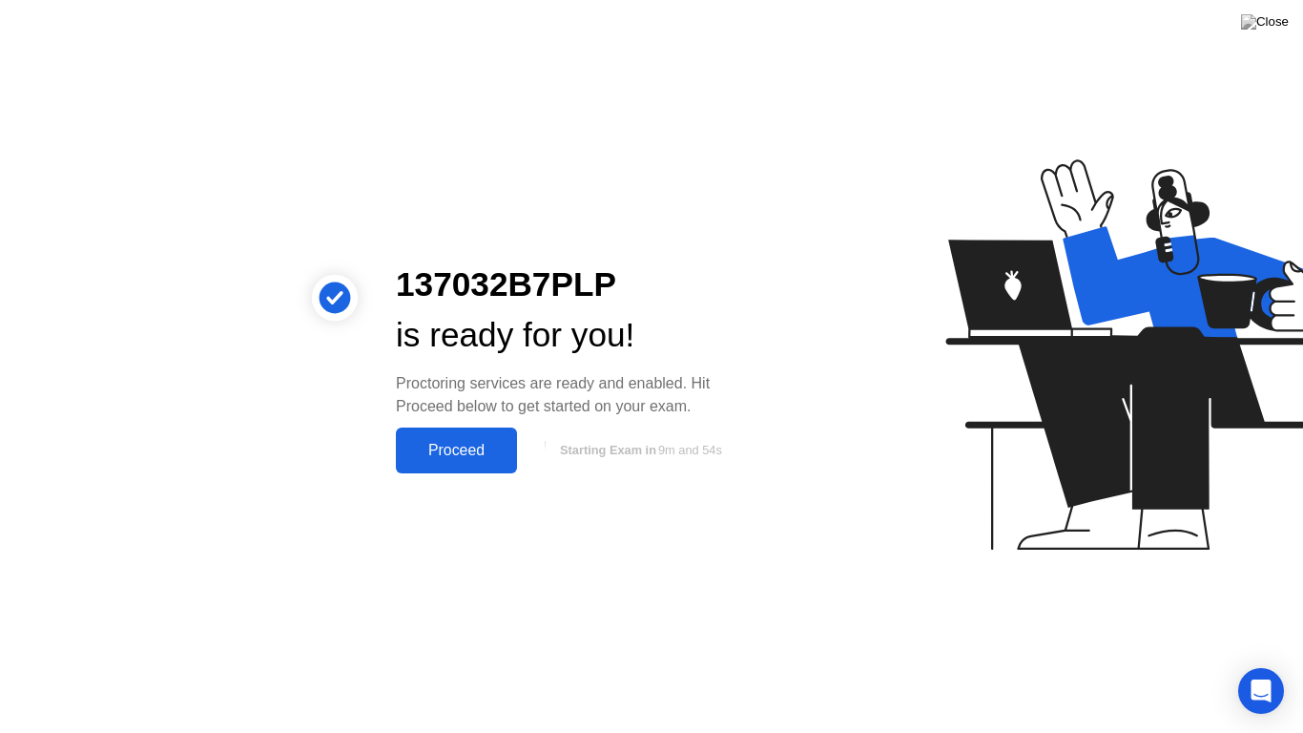
click at [435, 434] on button "Proceed" at bounding box center [456, 450] width 121 height 46
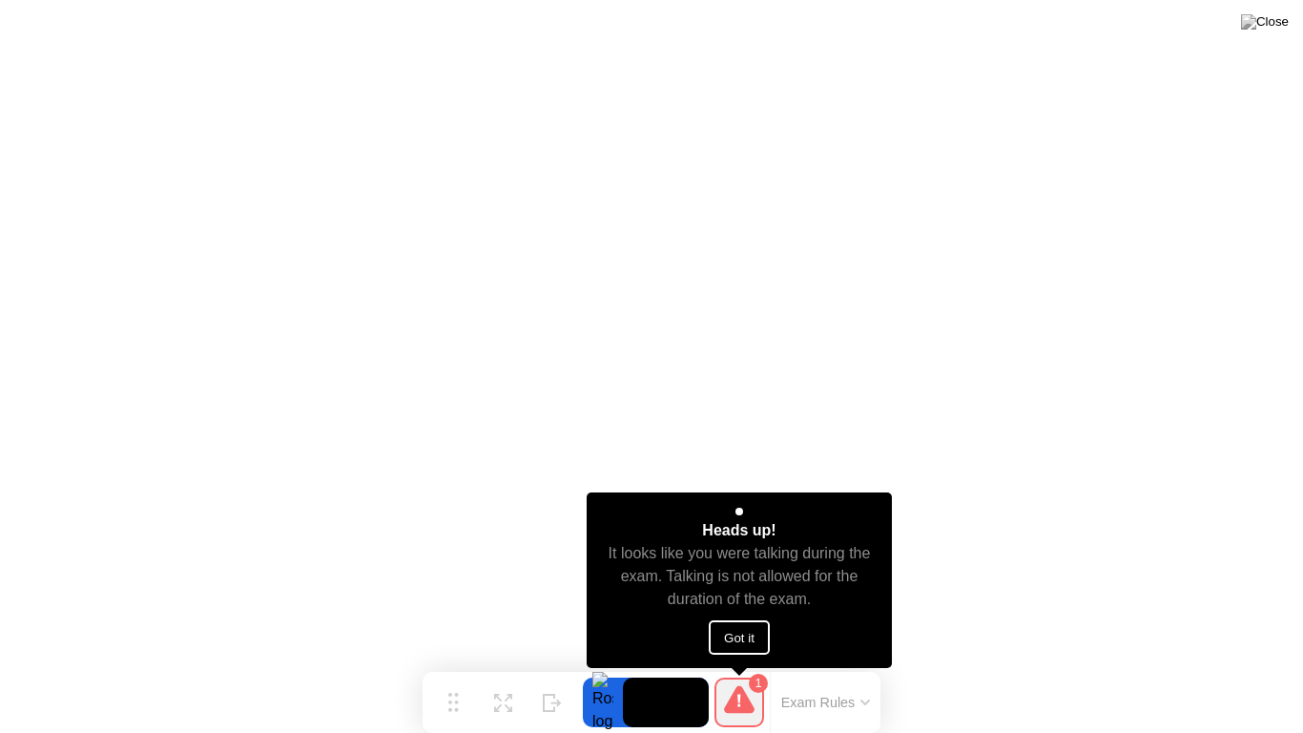
click at [739, 627] on button "Got it" at bounding box center [739, 637] width 61 height 34
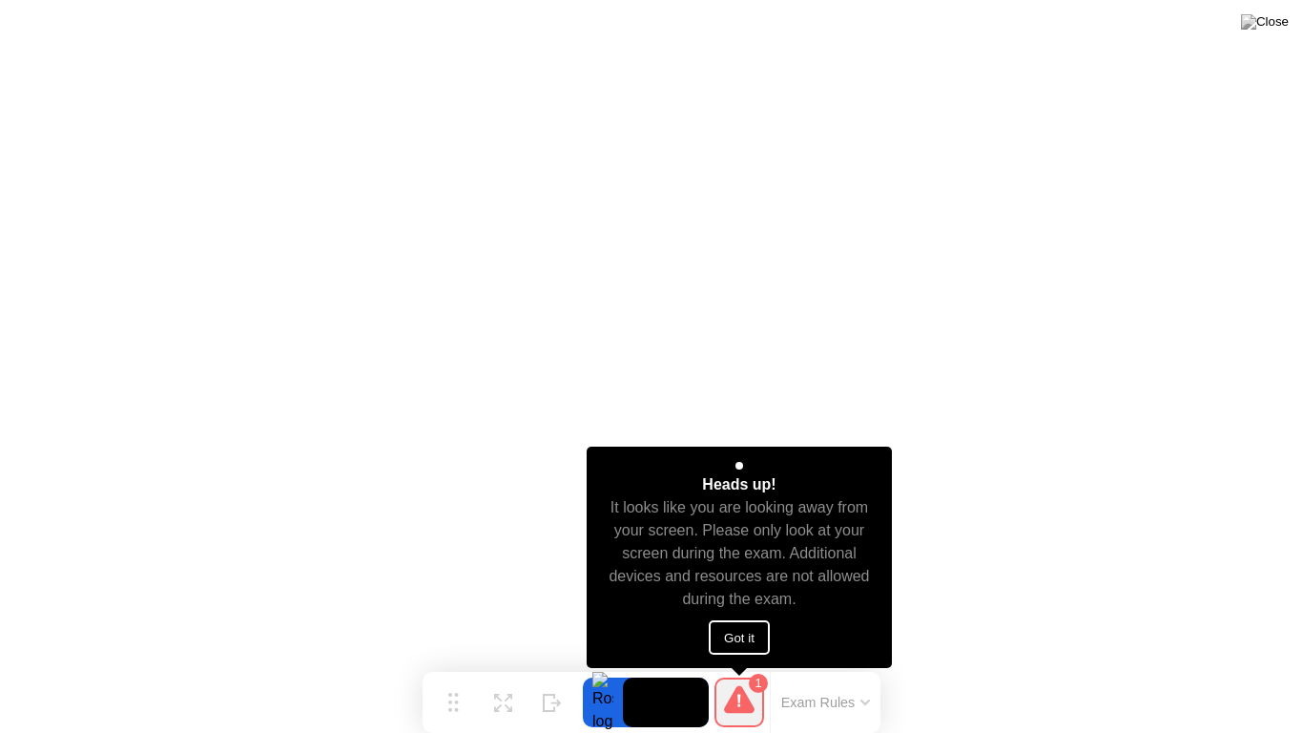
click at [739, 632] on button "Got it" at bounding box center [739, 637] width 61 height 34
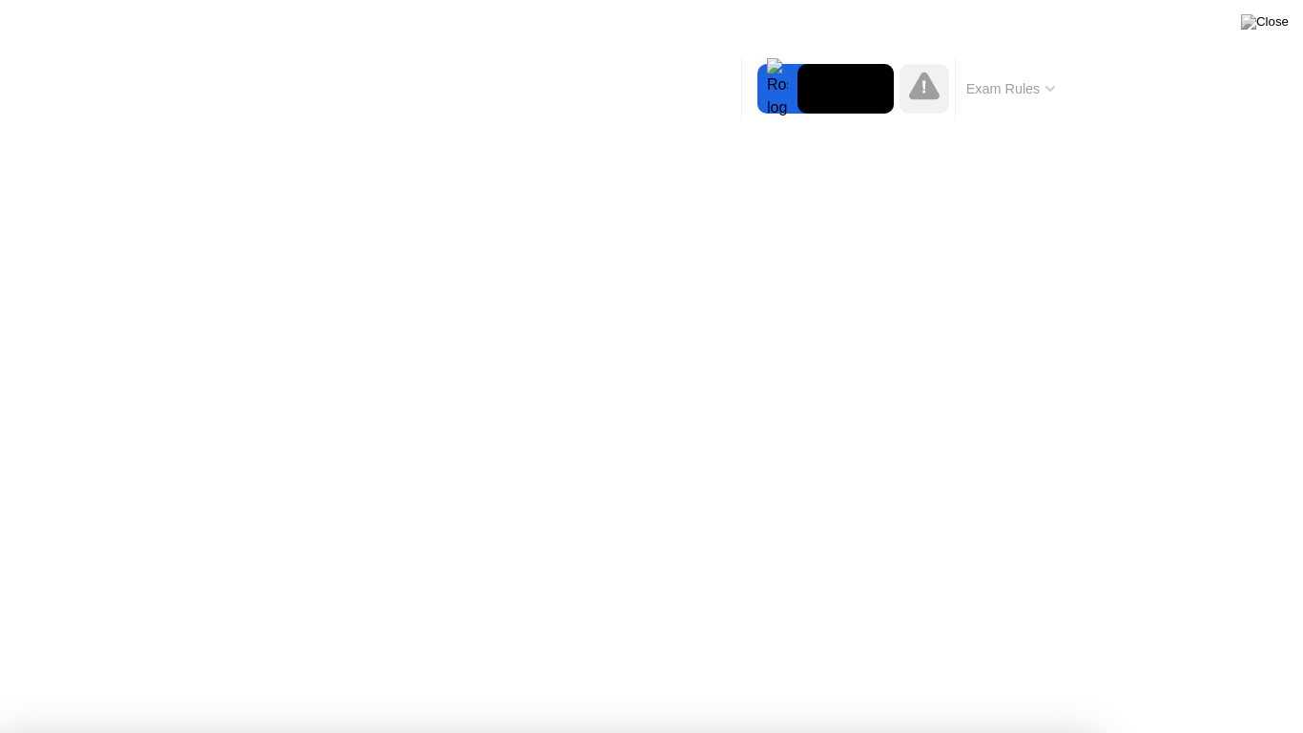
click at [1158, 672] on div at bounding box center [651, 733] width 1303 height 0
click at [1280, 672] on div at bounding box center [651, 733] width 1303 height 0
click at [822, 93] on video at bounding box center [846, 89] width 96 height 50
click at [62, 672] on div at bounding box center [651, 733] width 1303 height 0
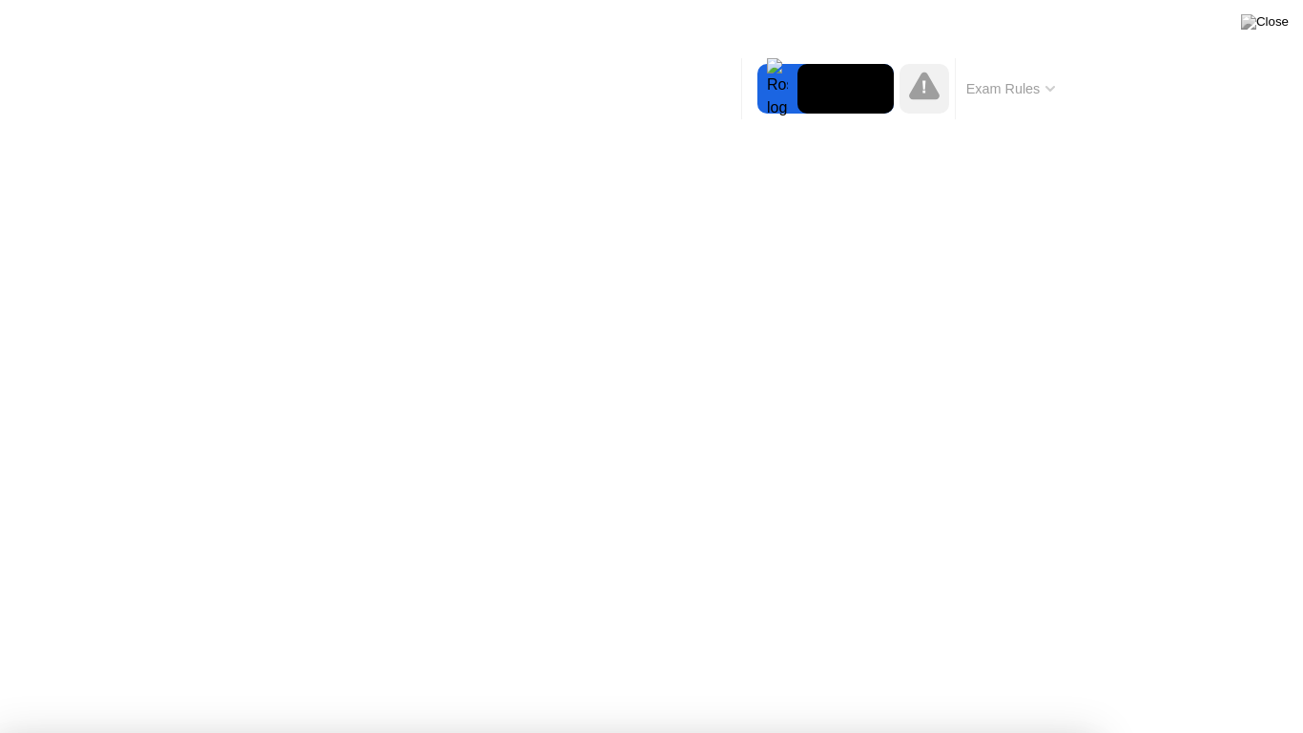
click at [1106, 672] on div at bounding box center [651, 733] width 1303 height 0
